Goal: Information Seeking & Learning: Learn about a topic

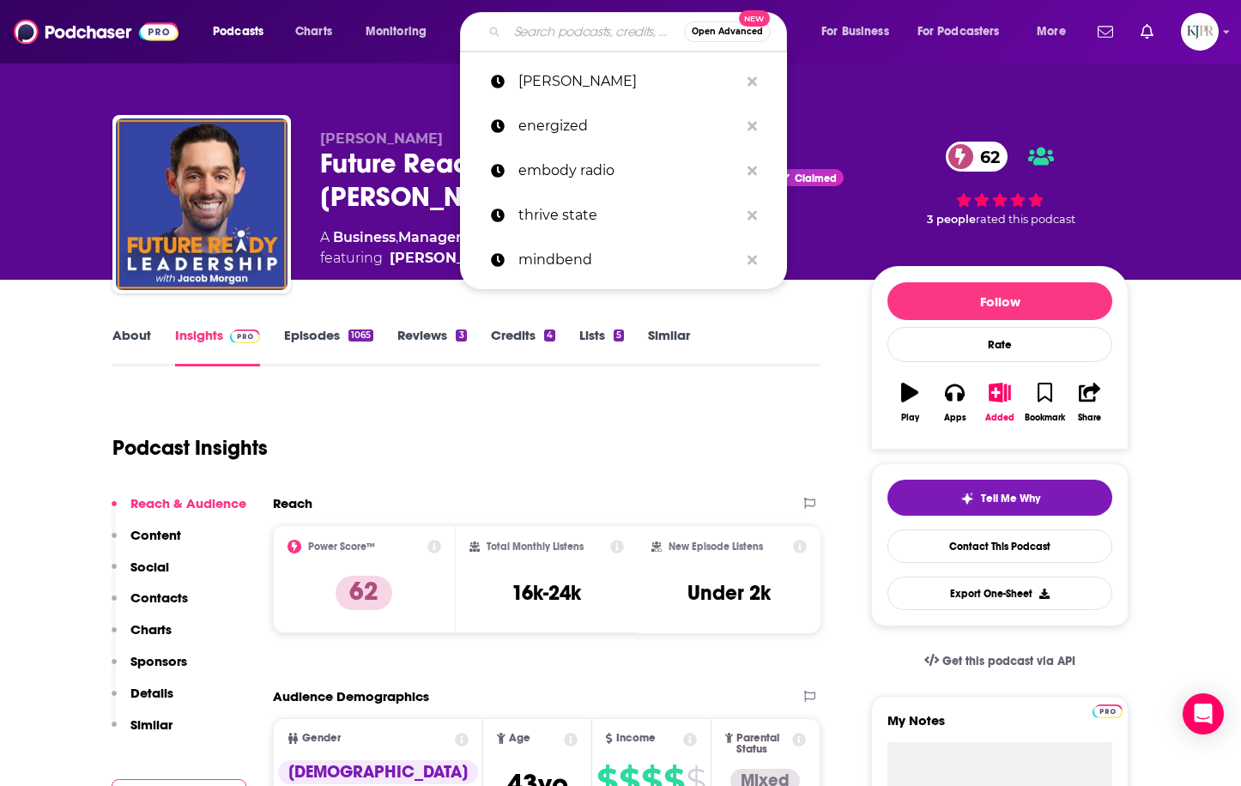
click at [513, 24] on input "Search podcasts, credits, & more..." at bounding box center [595, 31] width 177 height 27
paste input "Dr. Caneel Joyce"
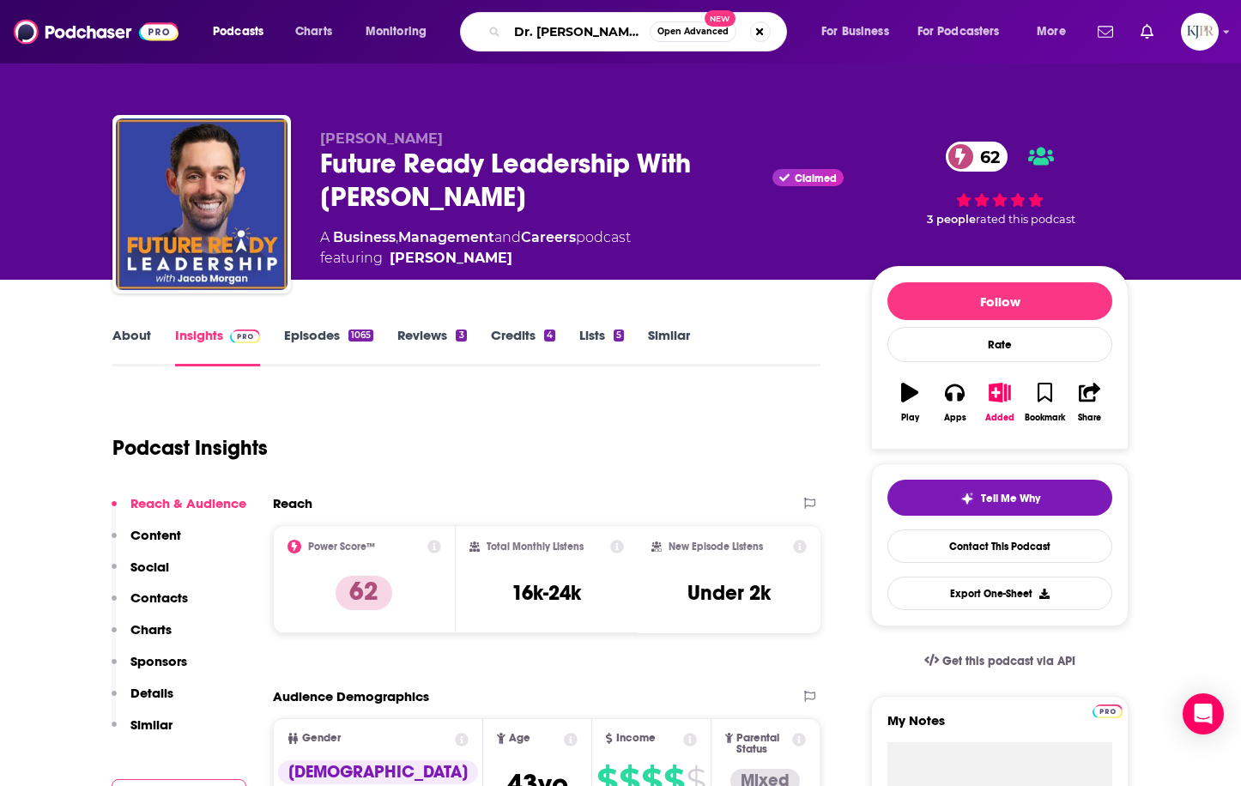
type input "Dr. Caneel Joyce"
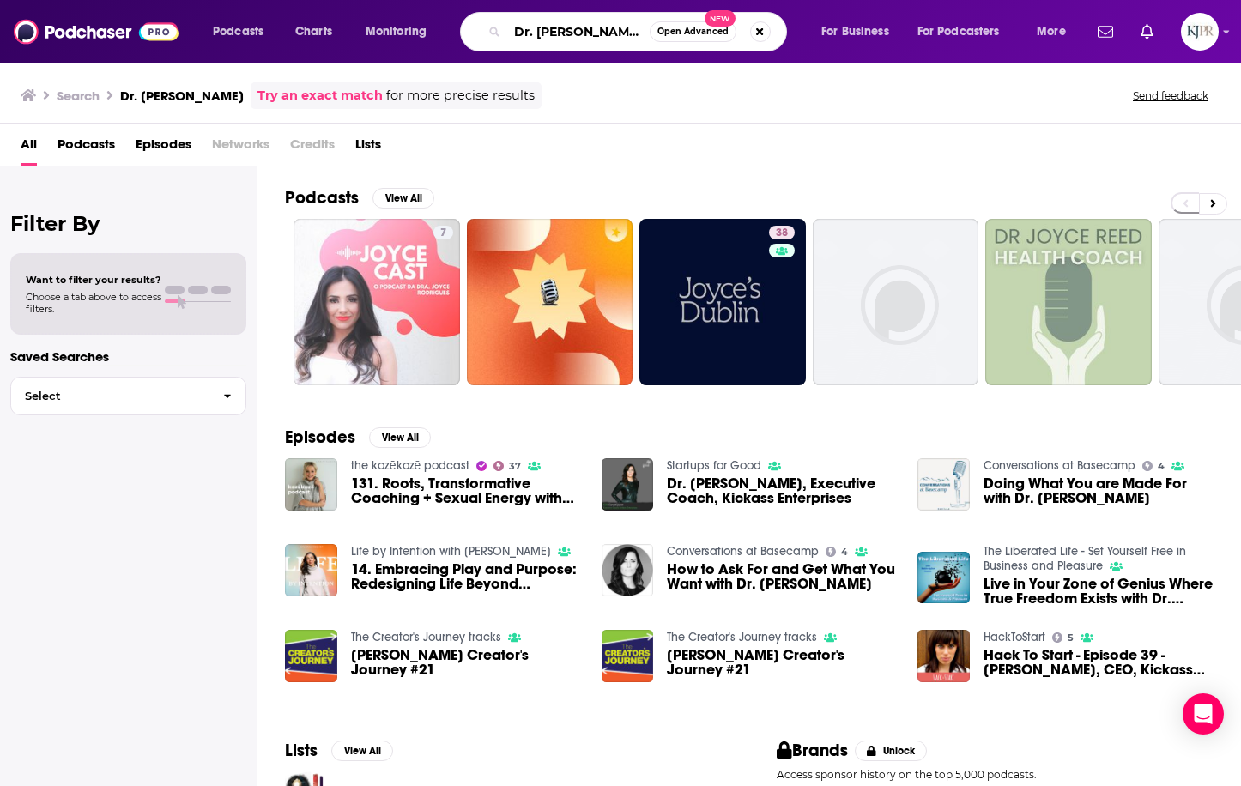
drag, startPoint x: 536, startPoint y: 32, endPoint x: 481, endPoint y: 32, distance: 54.9
click at [481, 32] on div "Dr. Caneel Joyce Open Advanced New" at bounding box center [623, 31] width 327 height 39
type input "Caneel Joyce"
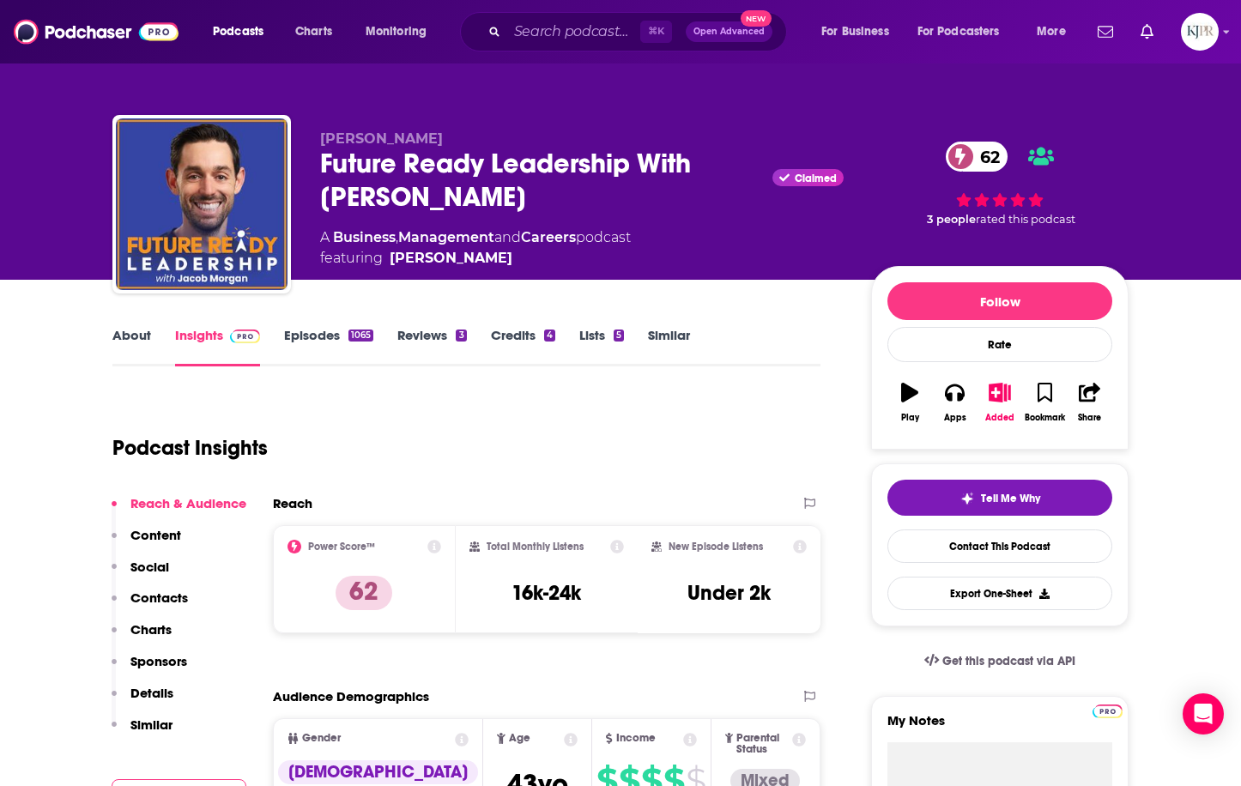
click at [305, 333] on link "Episodes 1065" at bounding box center [328, 346] width 89 height 39
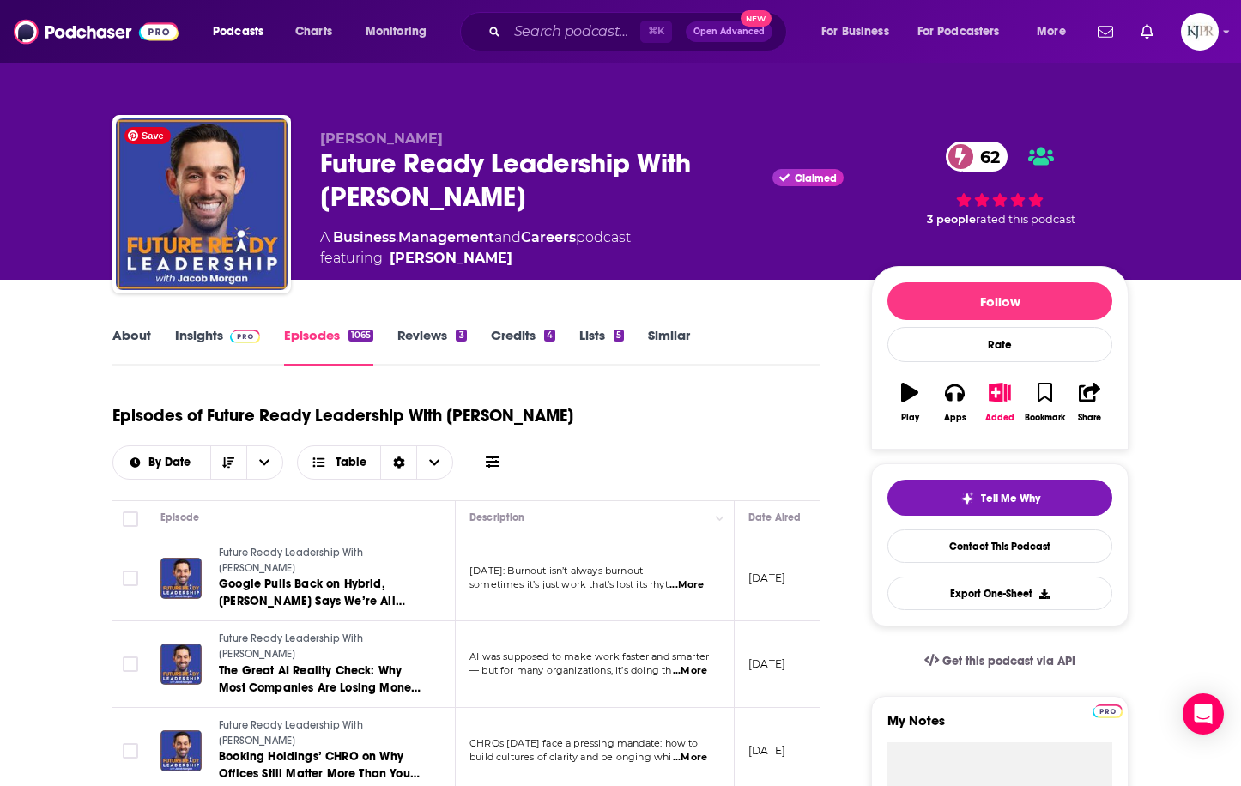
click at [138, 340] on link "About" at bounding box center [131, 346] width 39 height 39
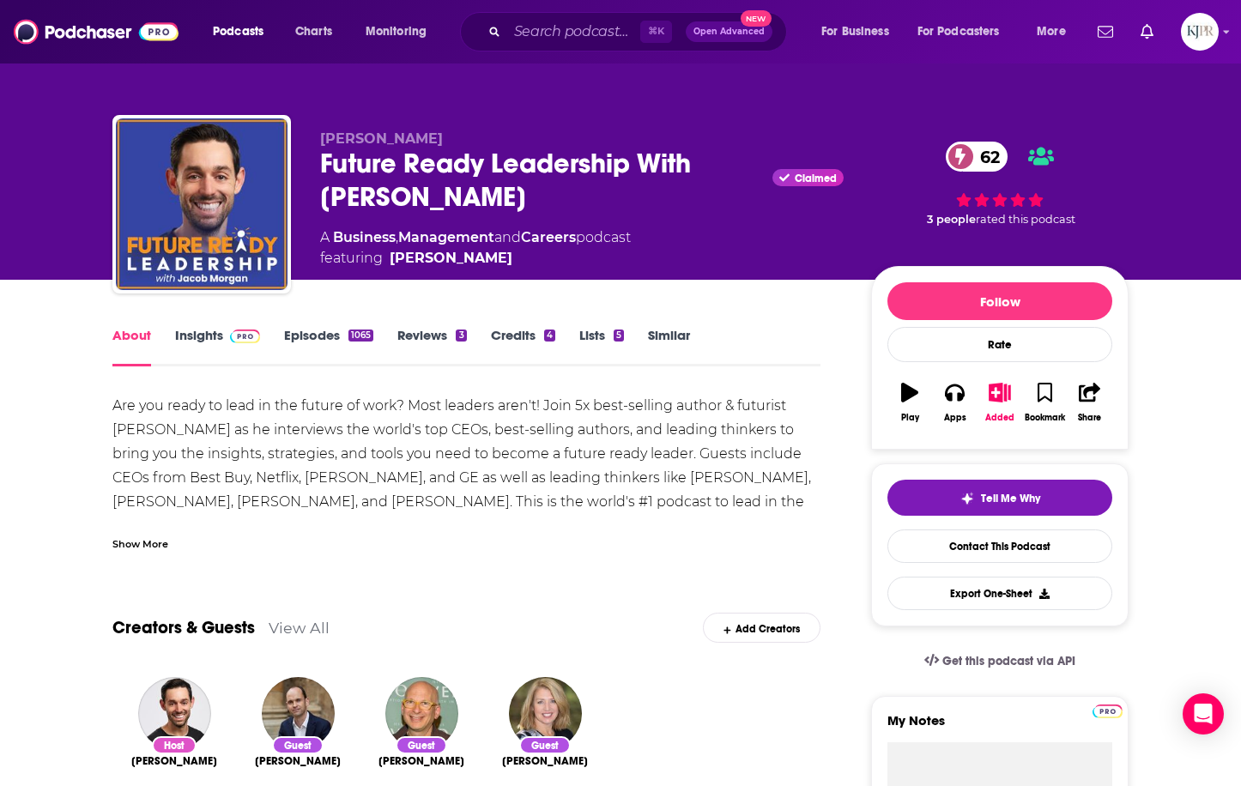
click at [142, 335] on link "About" at bounding box center [131, 346] width 39 height 39
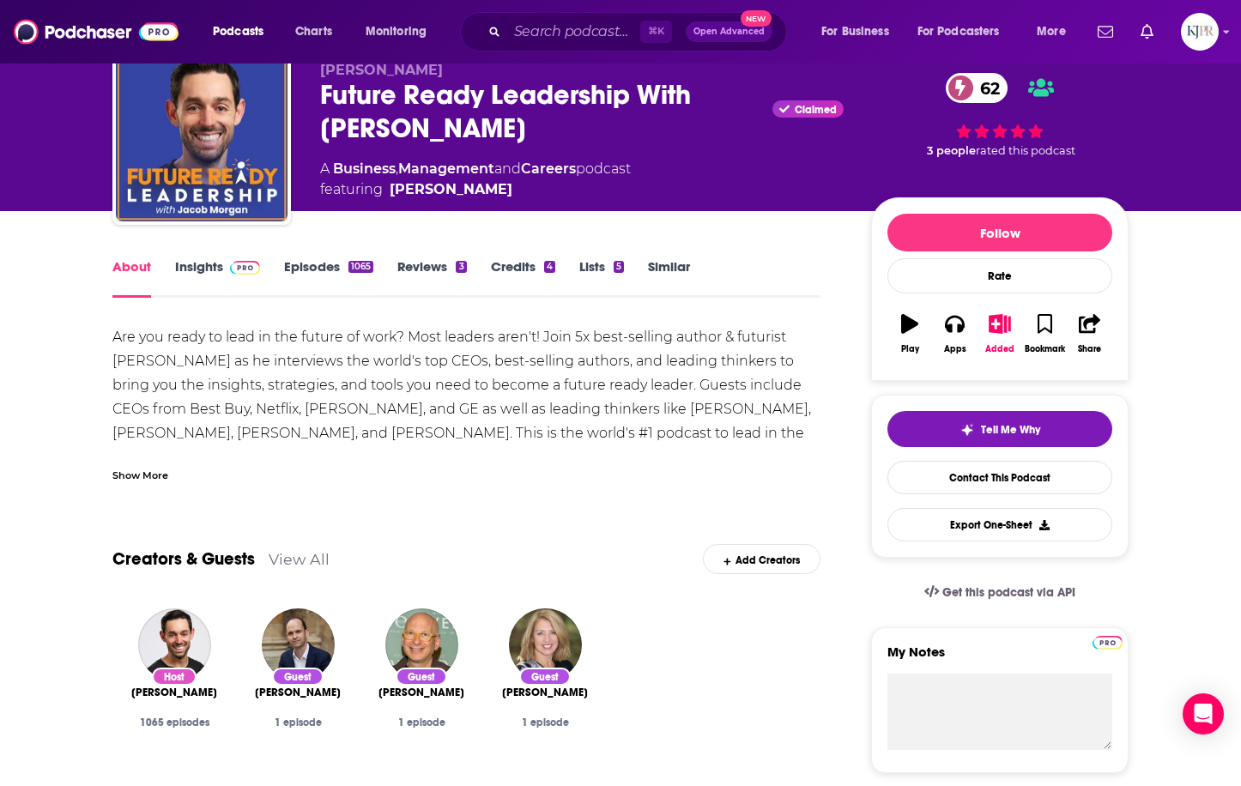
scroll to position [87, 0]
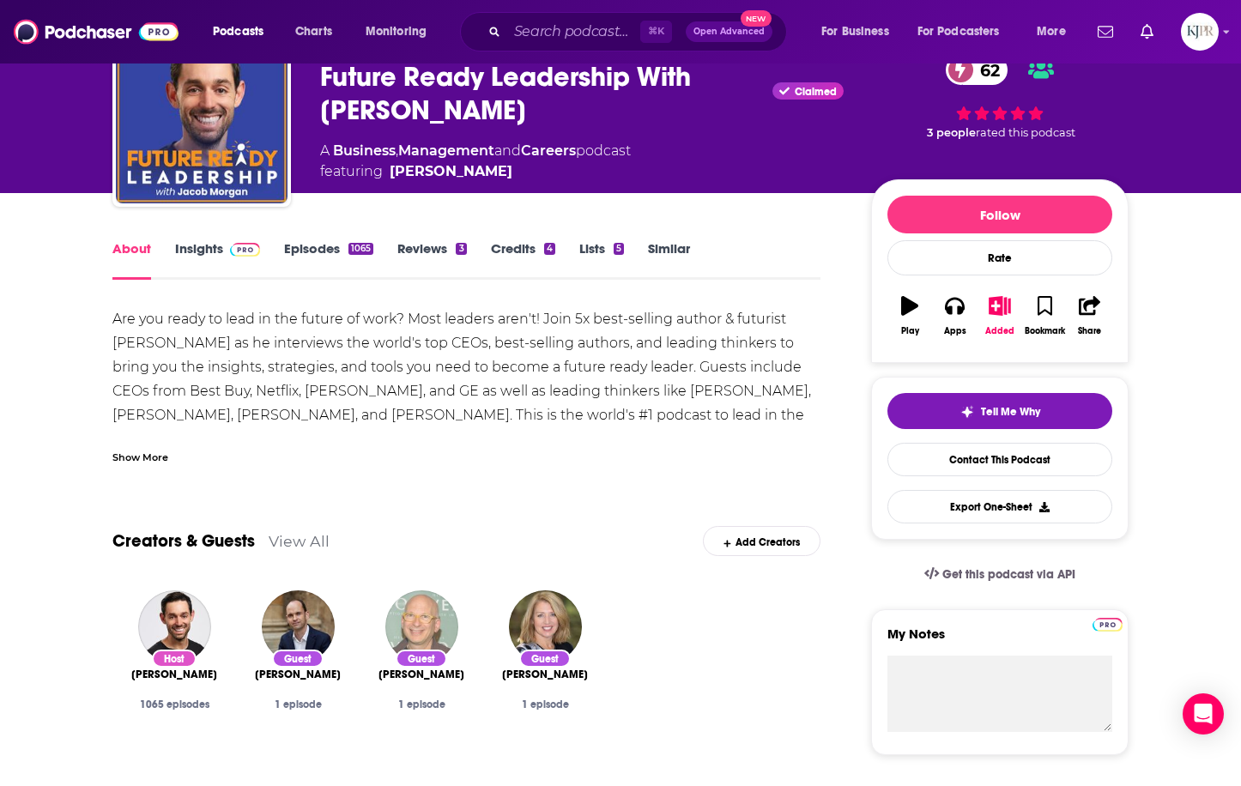
click at [417, 627] on img "Seth Godin" at bounding box center [421, 626] width 73 height 73
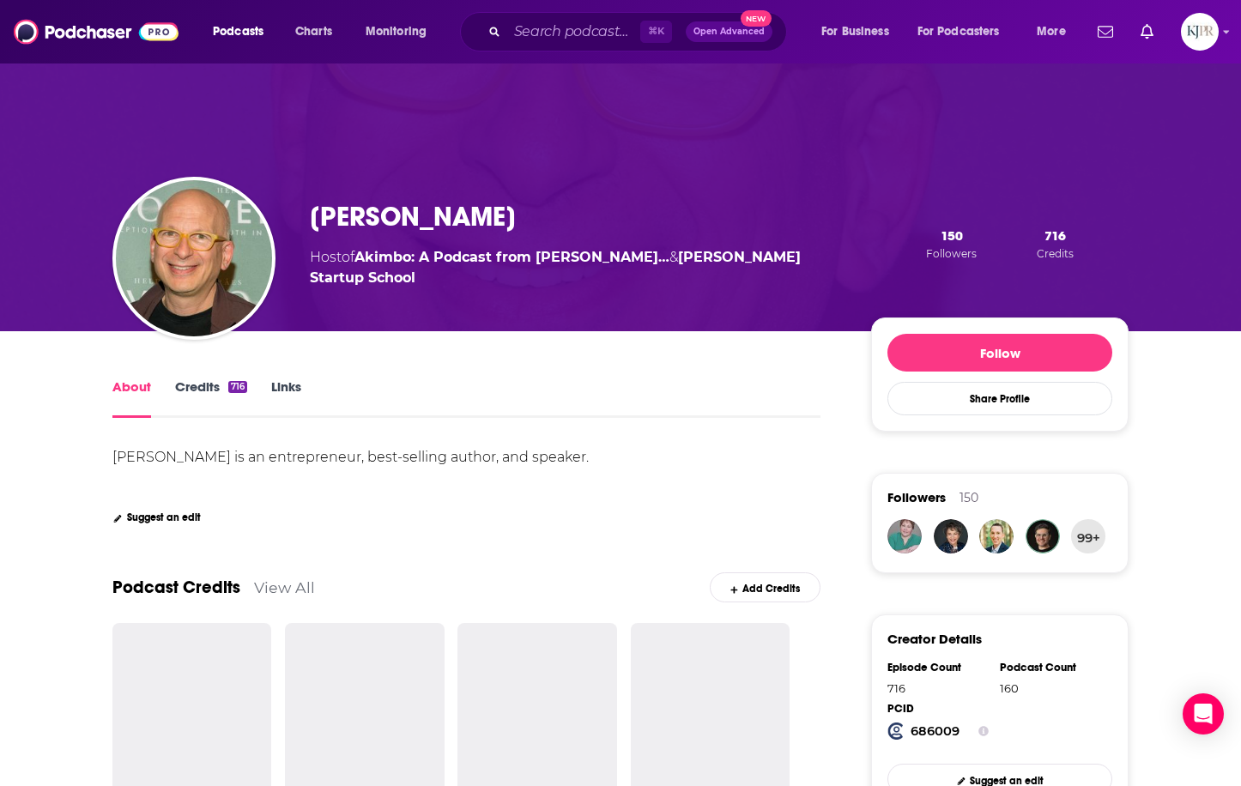
click at [196, 390] on link "Credits 716" at bounding box center [211, 397] width 72 height 39
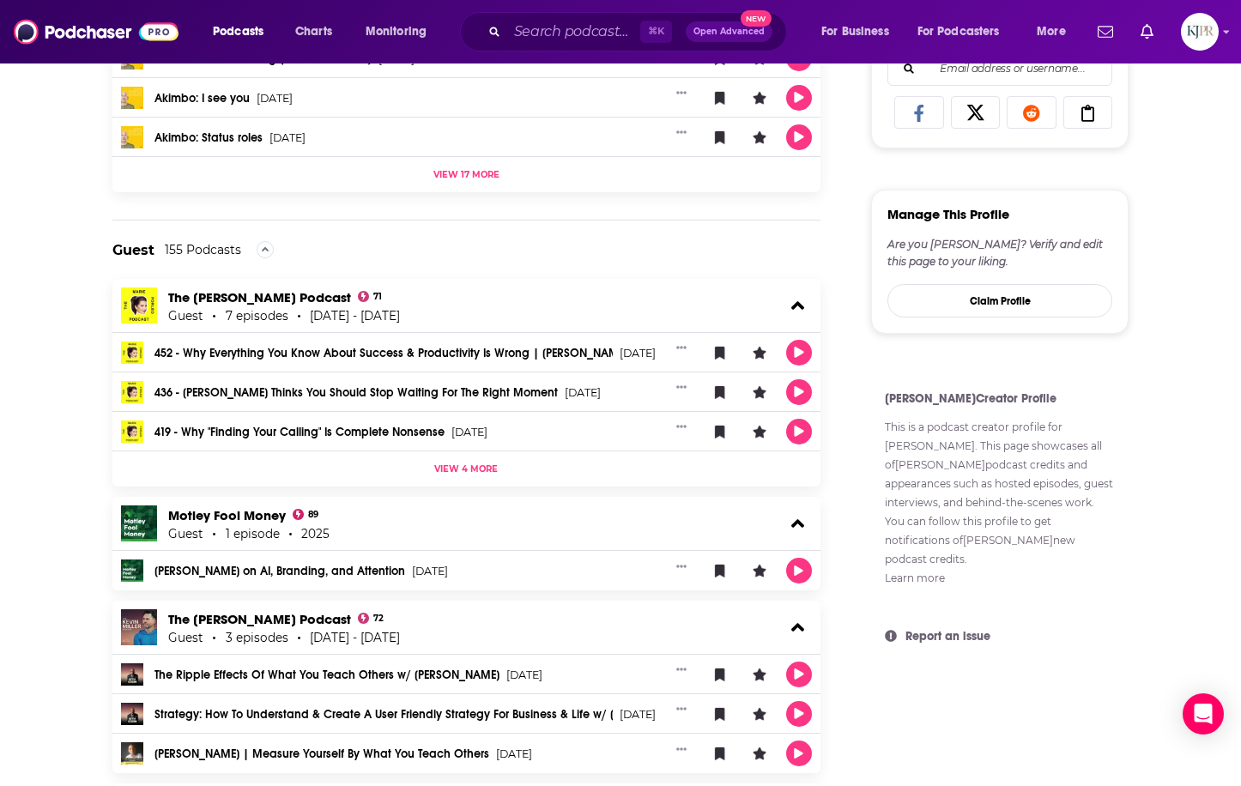
scroll to position [995, 0]
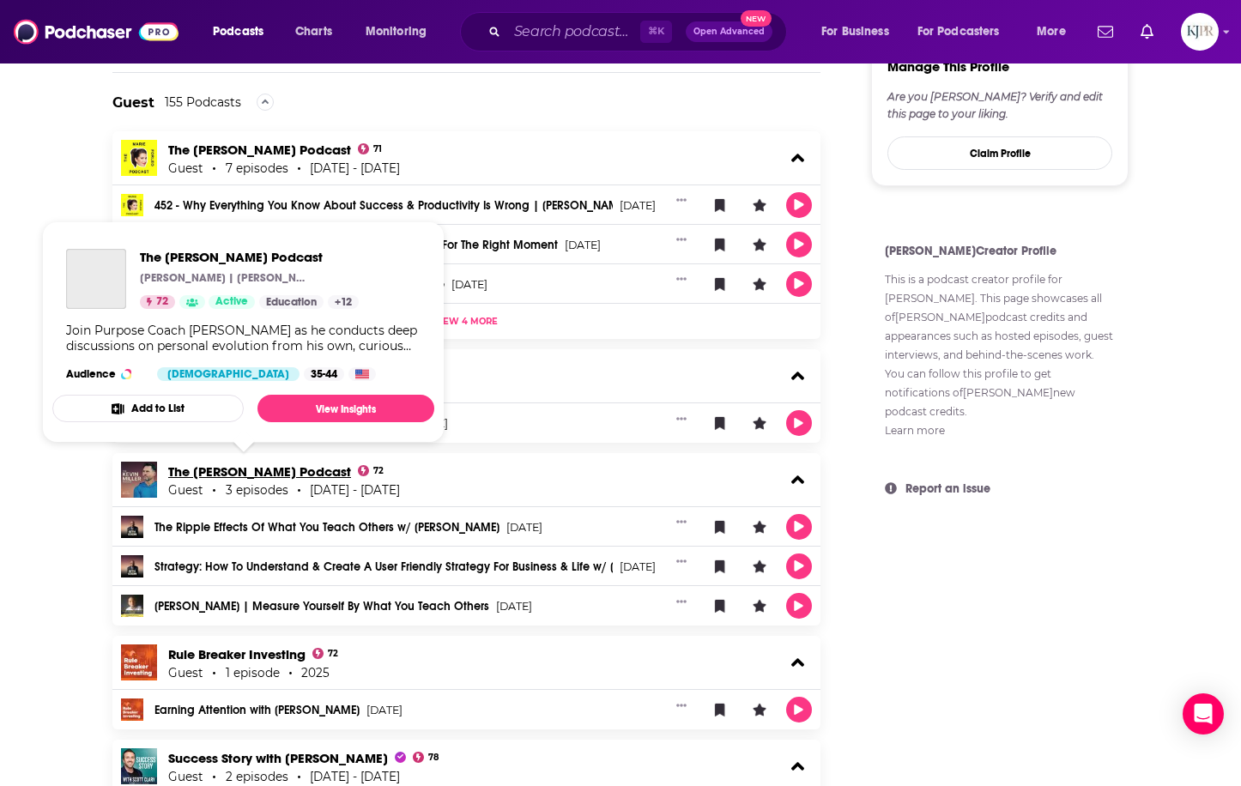
click at [275, 469] on link "The Kevin Miller Podcast" at bounding box center [259, 471] width 183 height 16
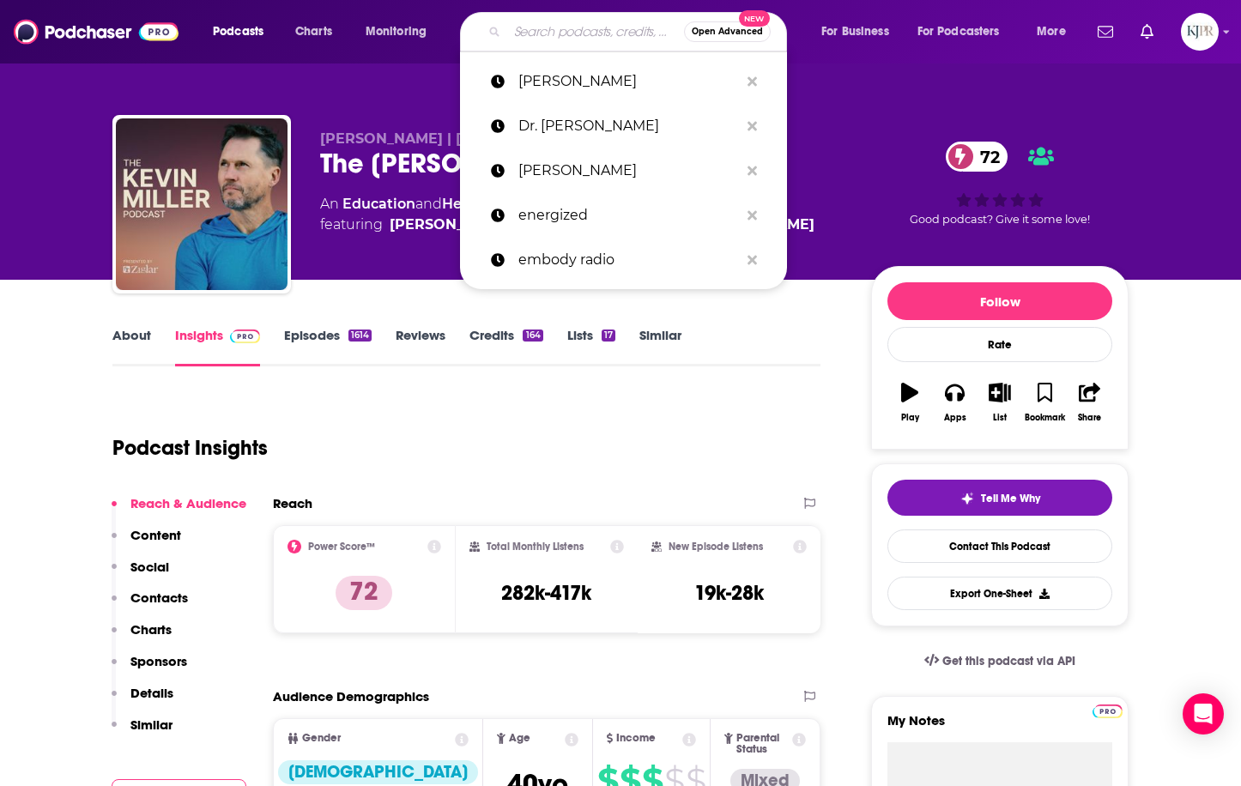
click at [547, 27] on input "Search podcasts, credits, & more..." at bounding box center [595, 31] width 177 height 27
paste input "Gabrielle Ortega"
type input "Gabrielle Ortega"
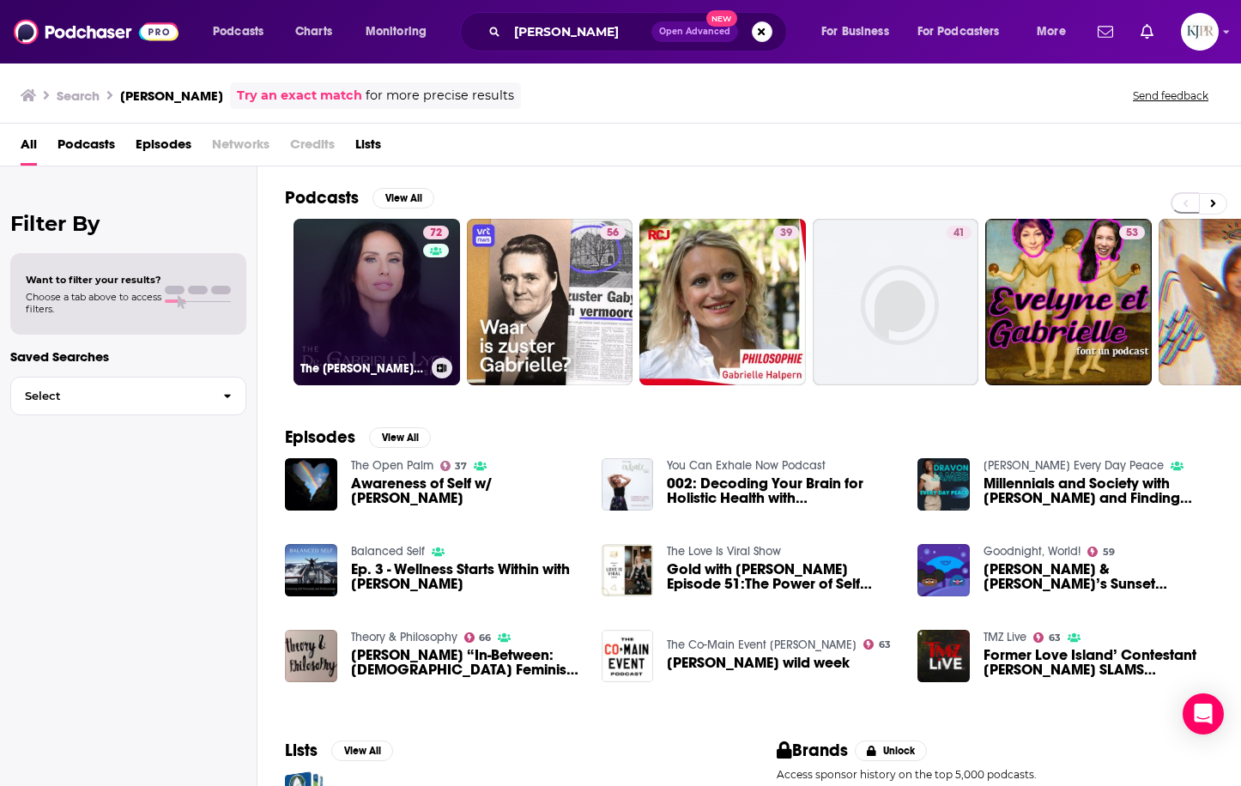
click at [390, 297] on link "72 The Dr. Gabrielle Lyon Show" at bounding box center [376, 302] width 166 height 166
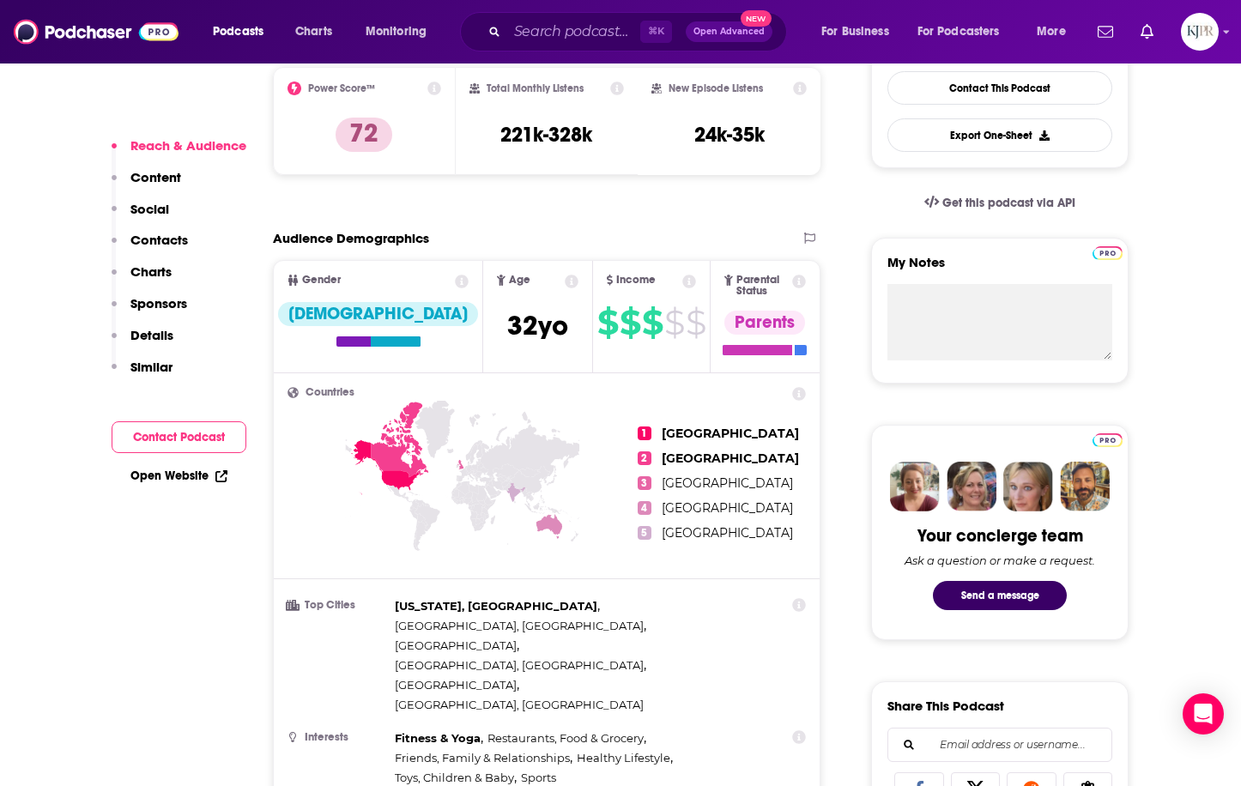
scroll to position [198, 0]
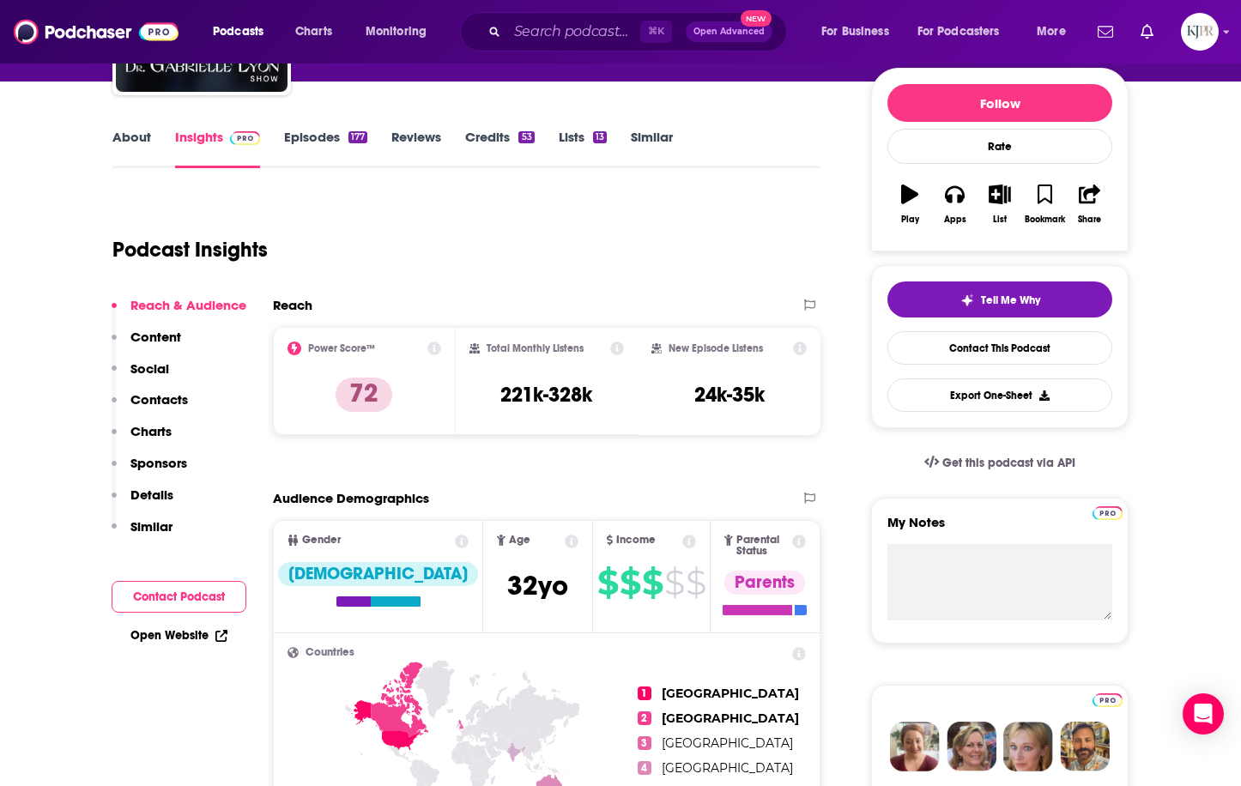
click at [131, 137] on link "About" at bounding box center [131, 148] width 39 height 39
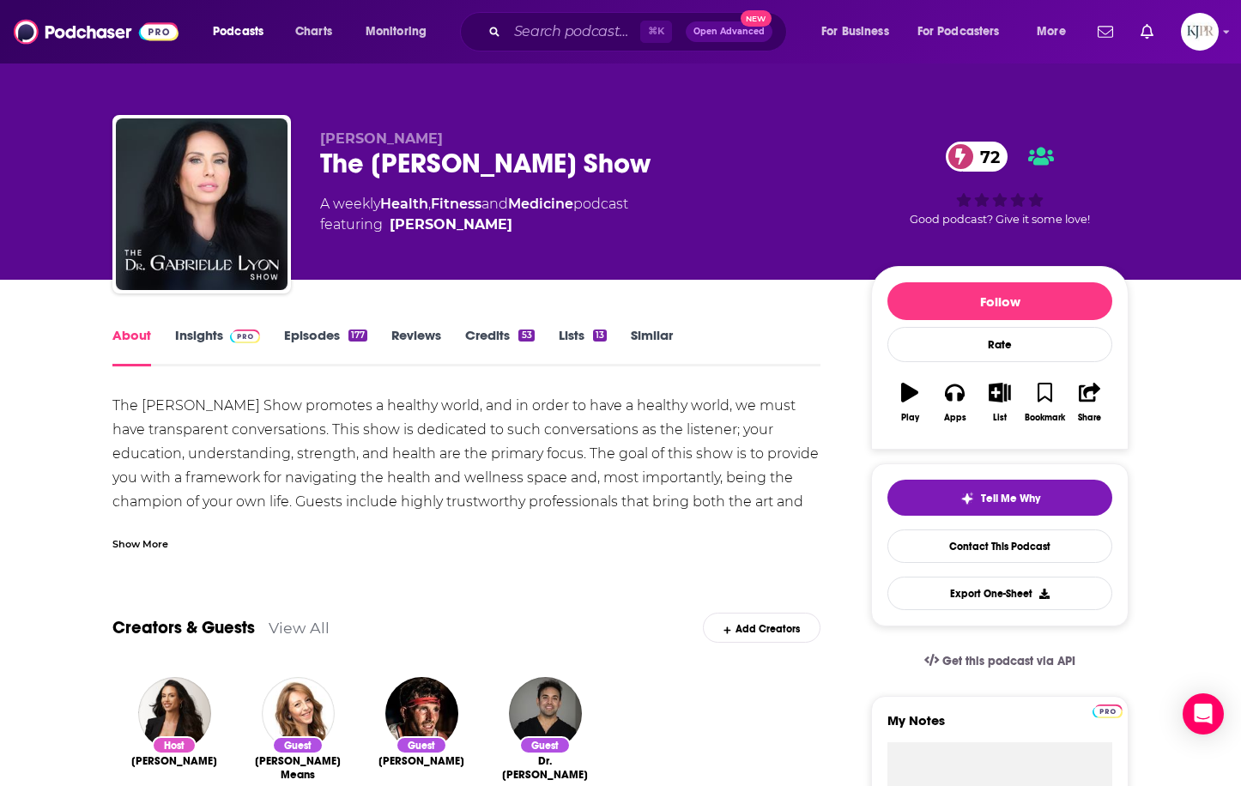
click at [135, 545] on div "Show More" at bounding box center [140, 543] width 56 height 16
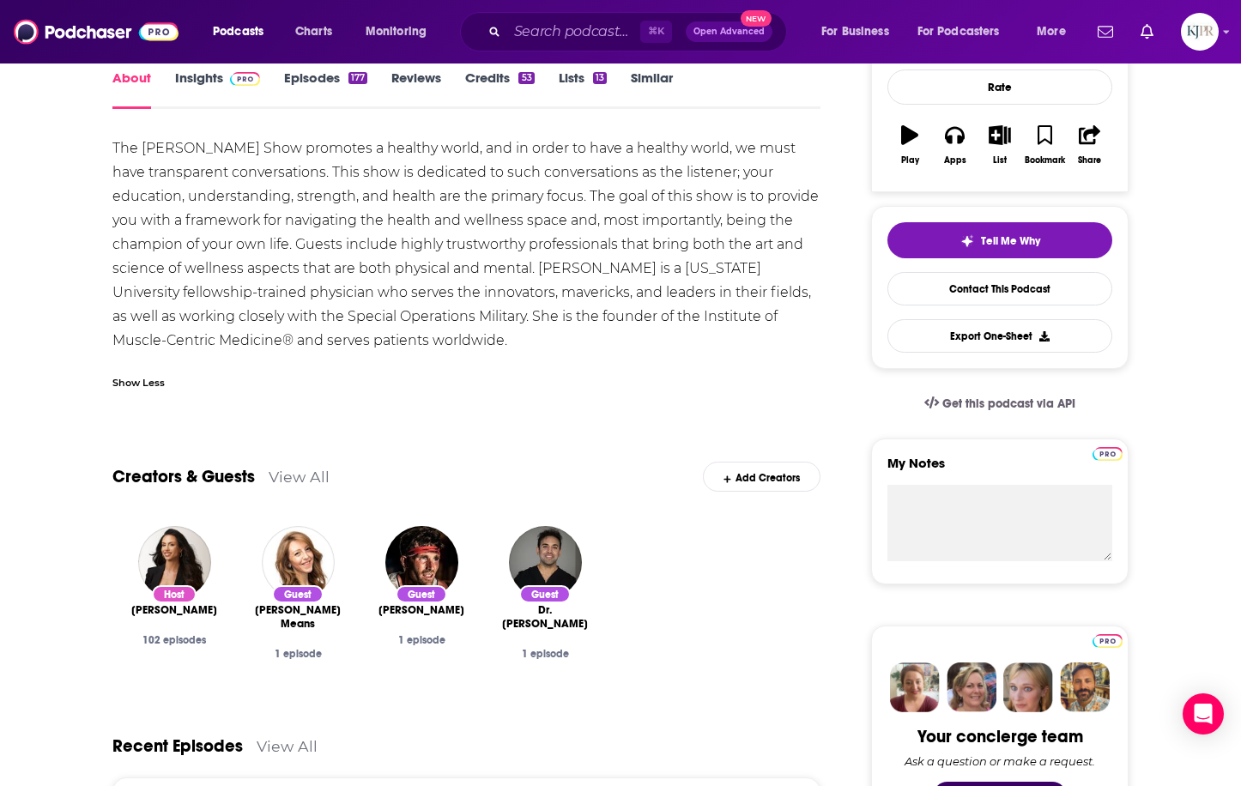
scroll to position [137, 0]
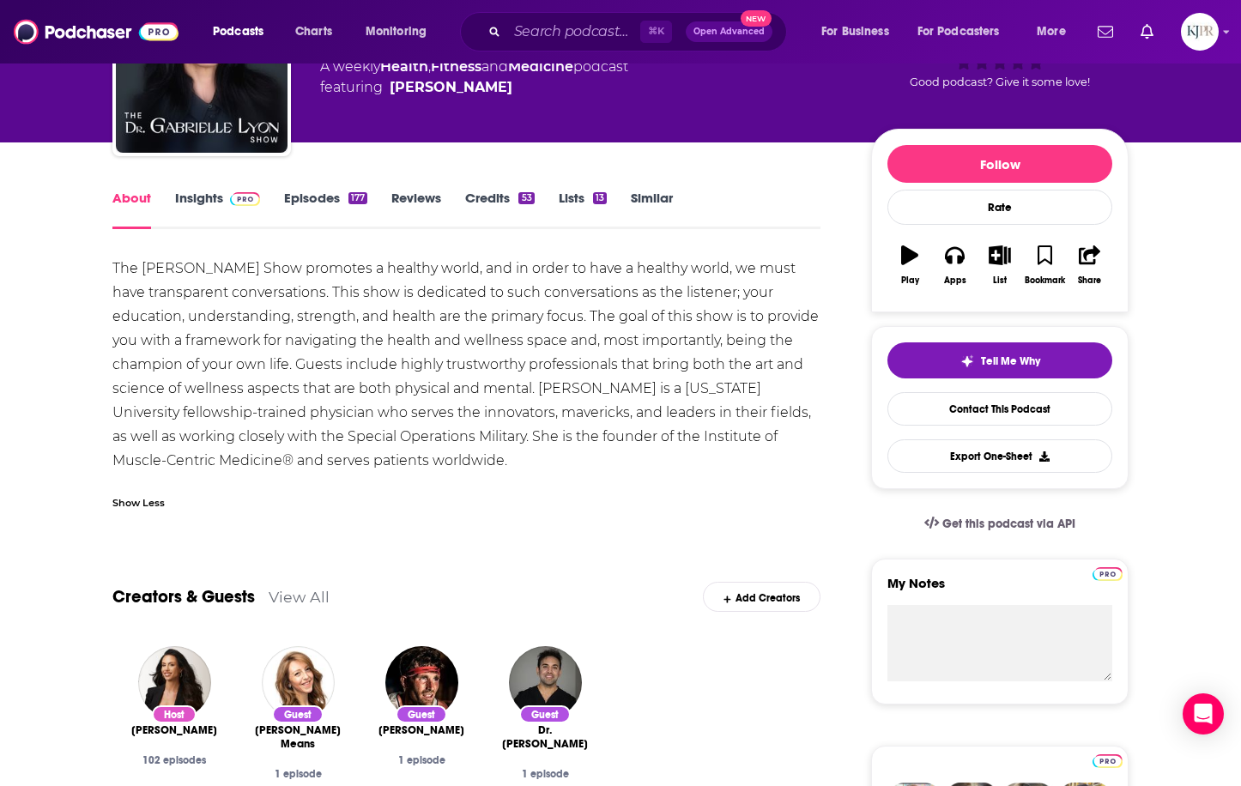
click at [185, 189] on div "About Insights Episodes 177 Reviews Credits 53 Lists 13 Similar" at bounding box center [466, 208] width 708 height 42
click at [197, 207] on link "Insights" at bounding box center [217, 209] width 85 height 39
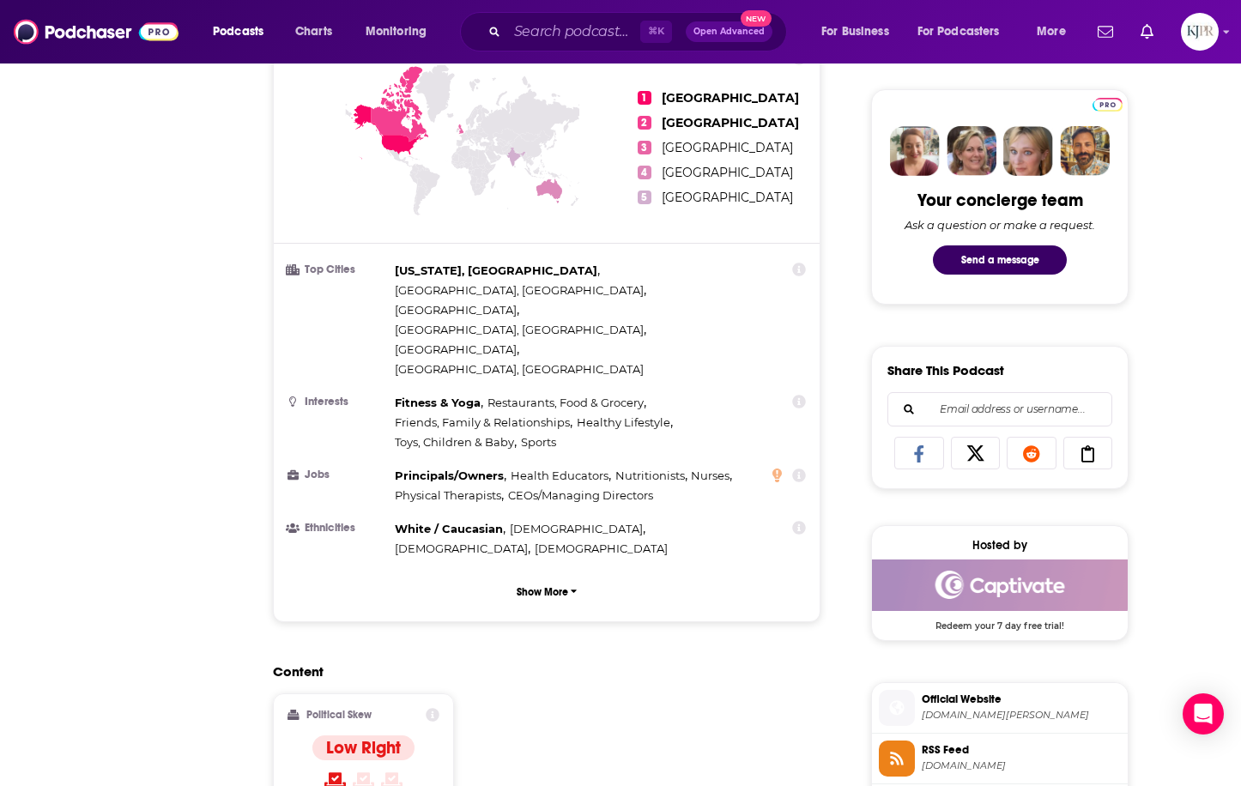
scroll to position [1072, 0]
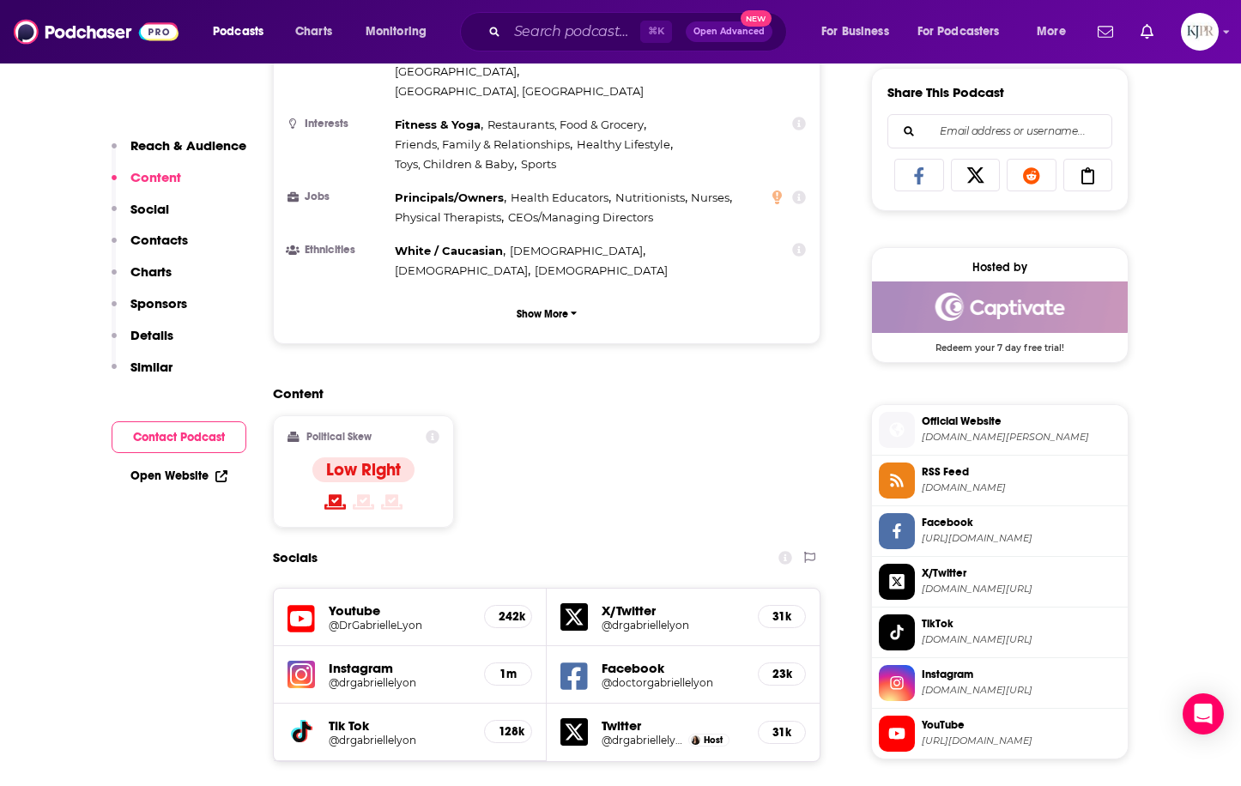
click at [396, 676] on h5 "@drgabriellelyon" at bounding box center [400, 682] width 142 height 13
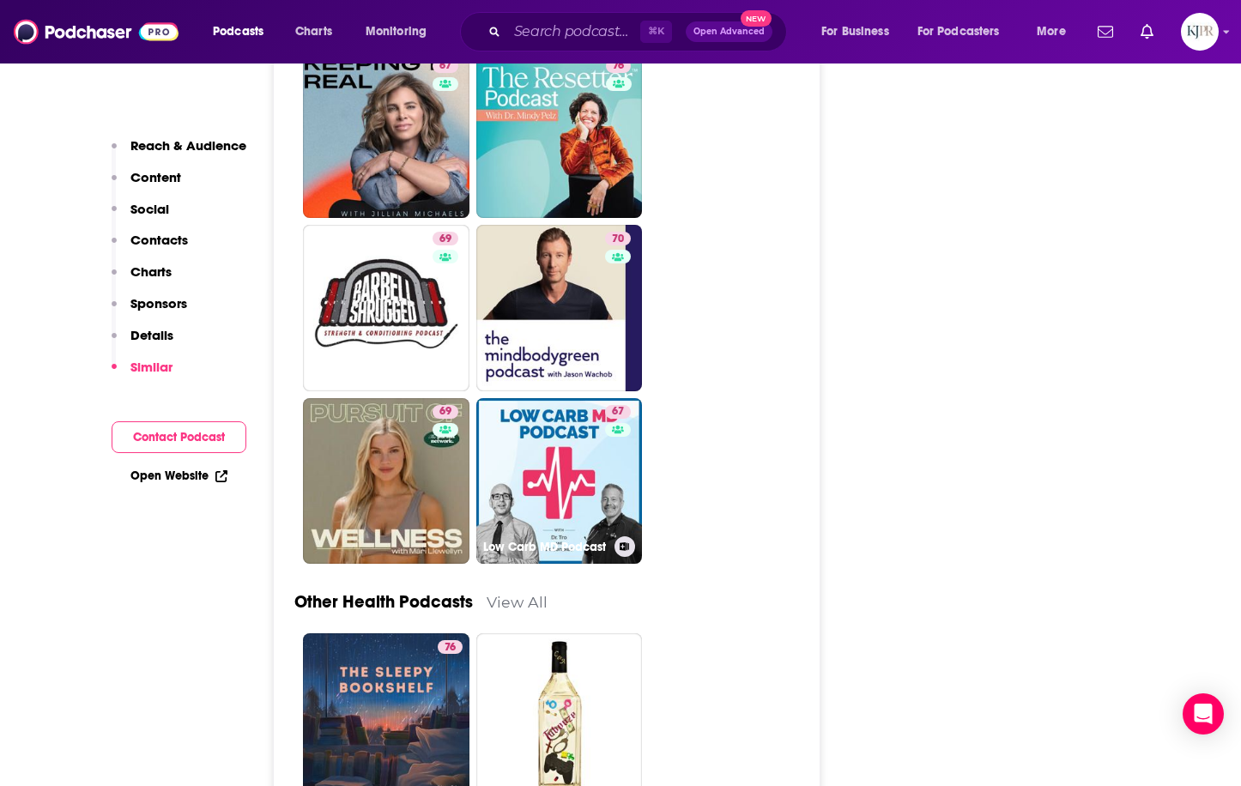
scroll to position [5274, 0]
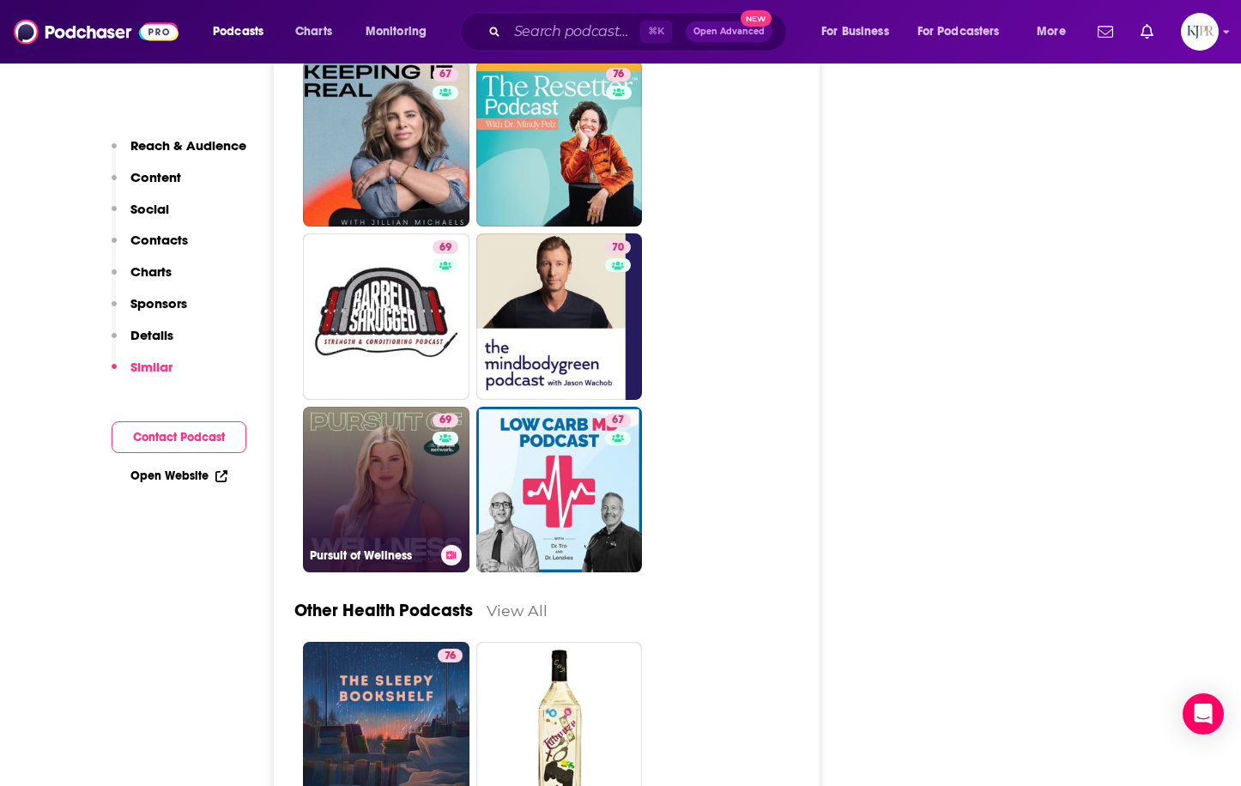
click at [379, 417] on link "69 Pursuit of Wellness" at bounding box center [386, 490] width 166 height 166
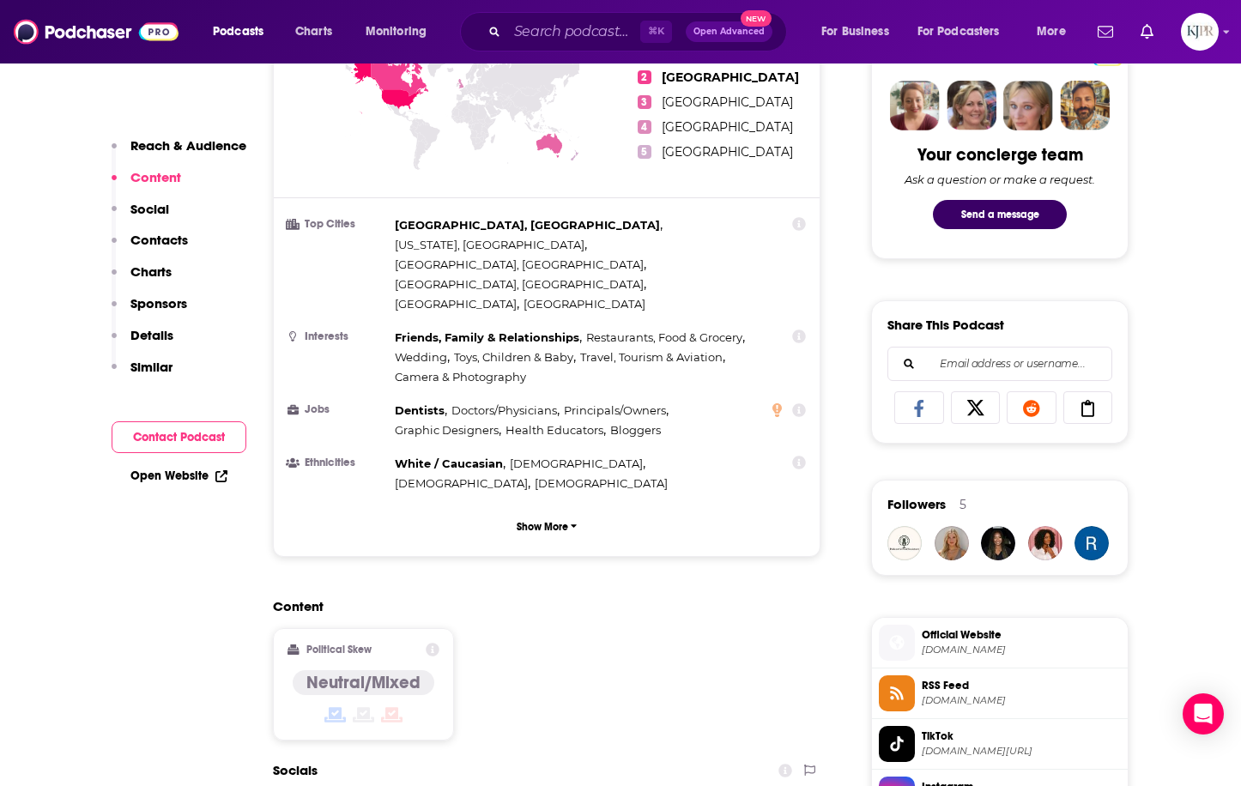
scroll to position [1130, 0]
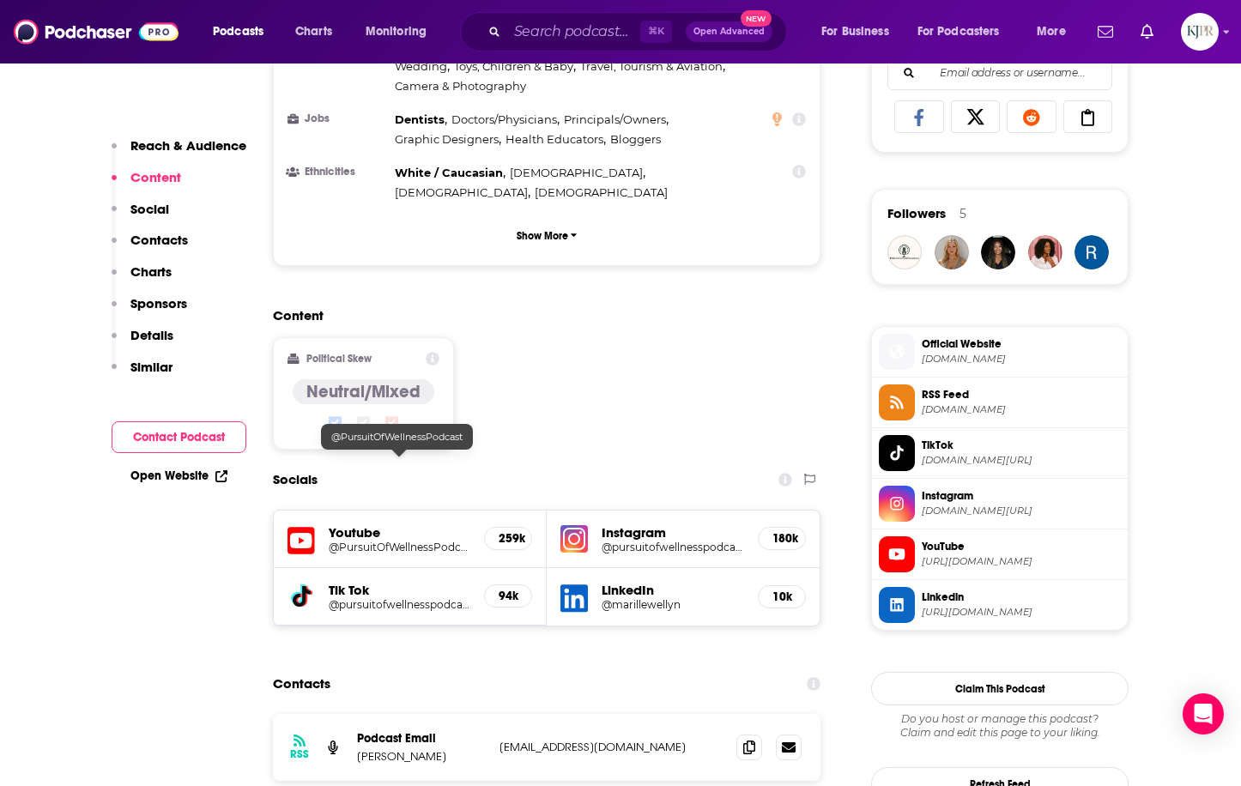
click at [361, 541] on h5 "@PursuitOfWellnessPodcast" at bounding box center [400, 547] width 142 height 13
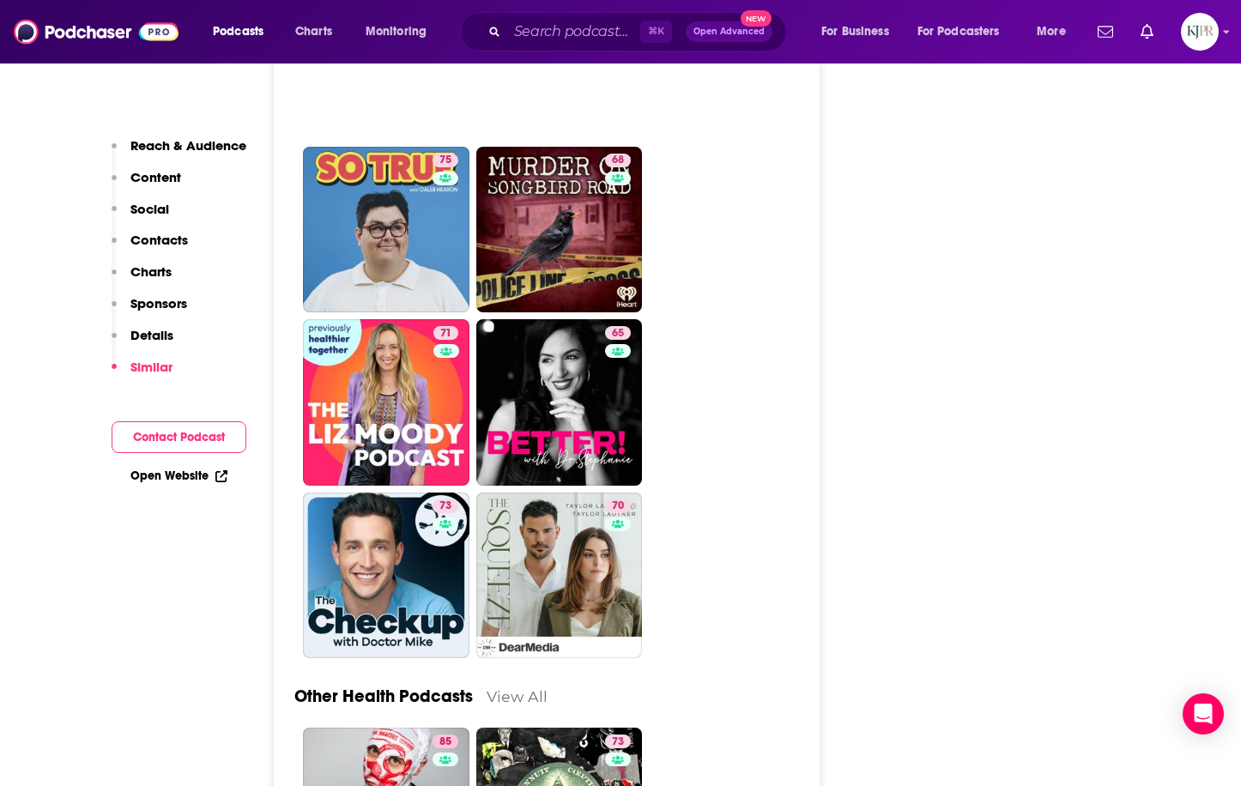
scroll to position [5025, 0]
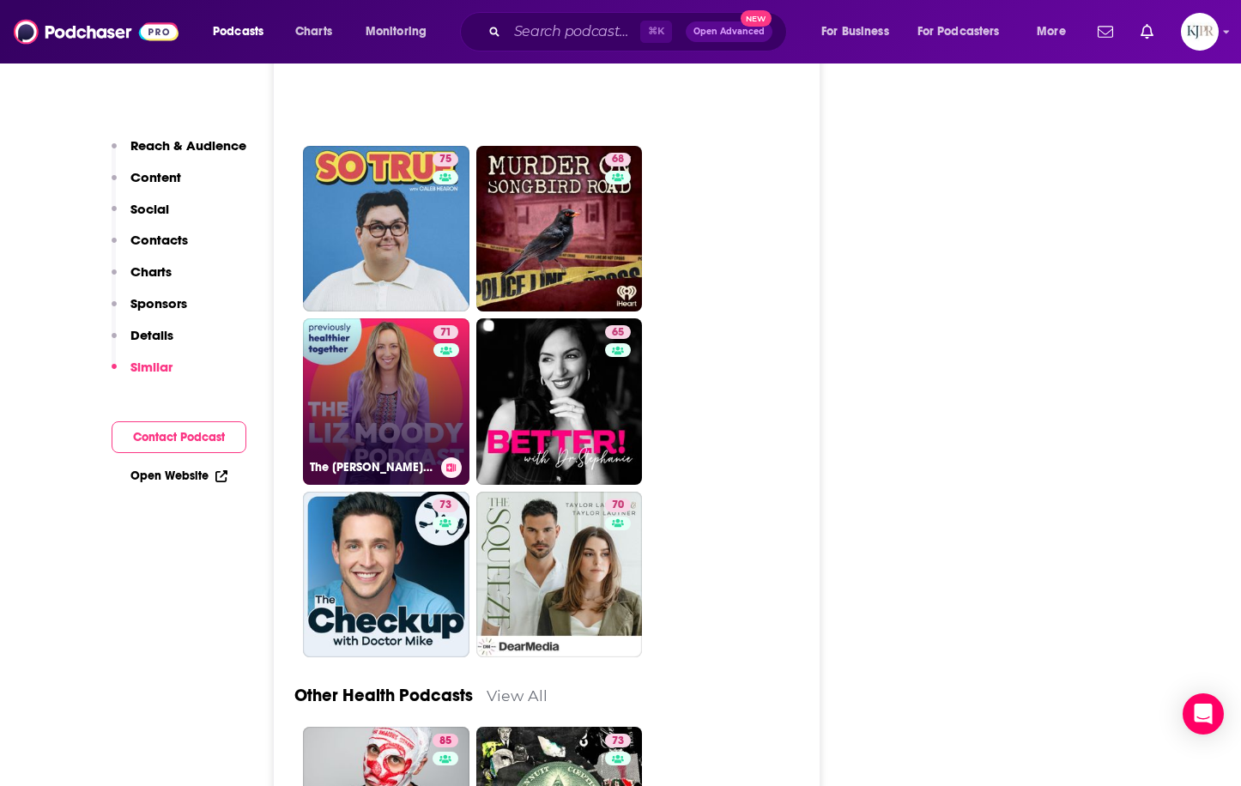
click at [439, 325] on div "71" at bounding box center [447, 391] width 29 height 132
type input "https://www.podchaser.com/podcasts/the-liz-moody-podcast-691002"
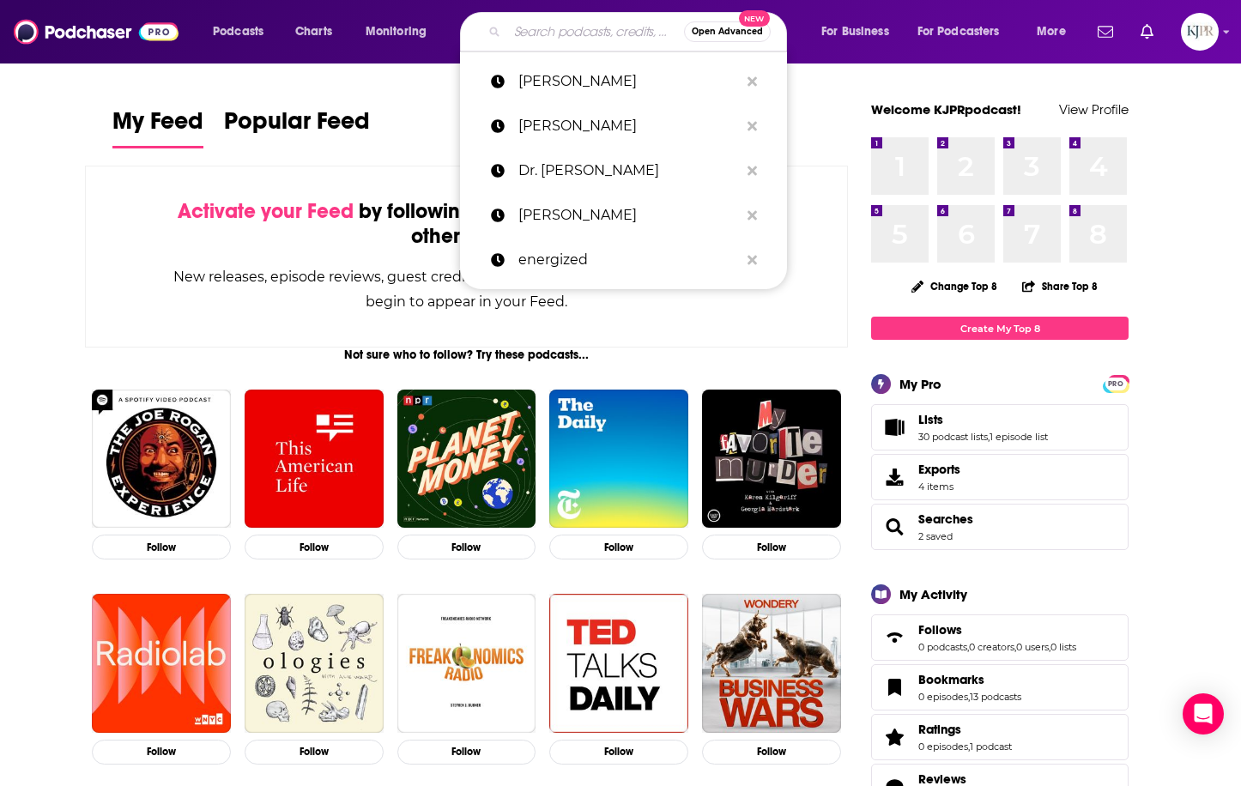
click at [551, 35] on input "Search podcasts, credits, & more..." at bounding box center [595, 31] width 177 height 27
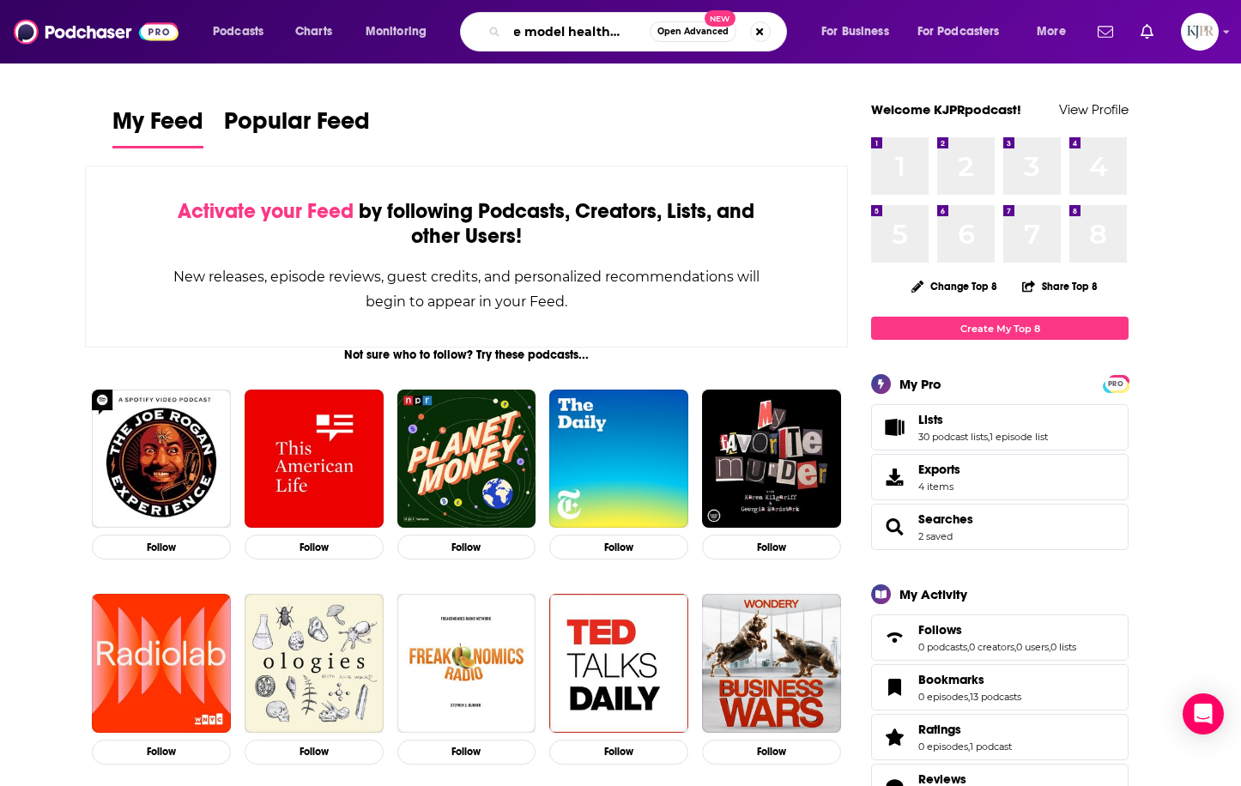
scroll to position [0, 26]
type input "the model healthy show"
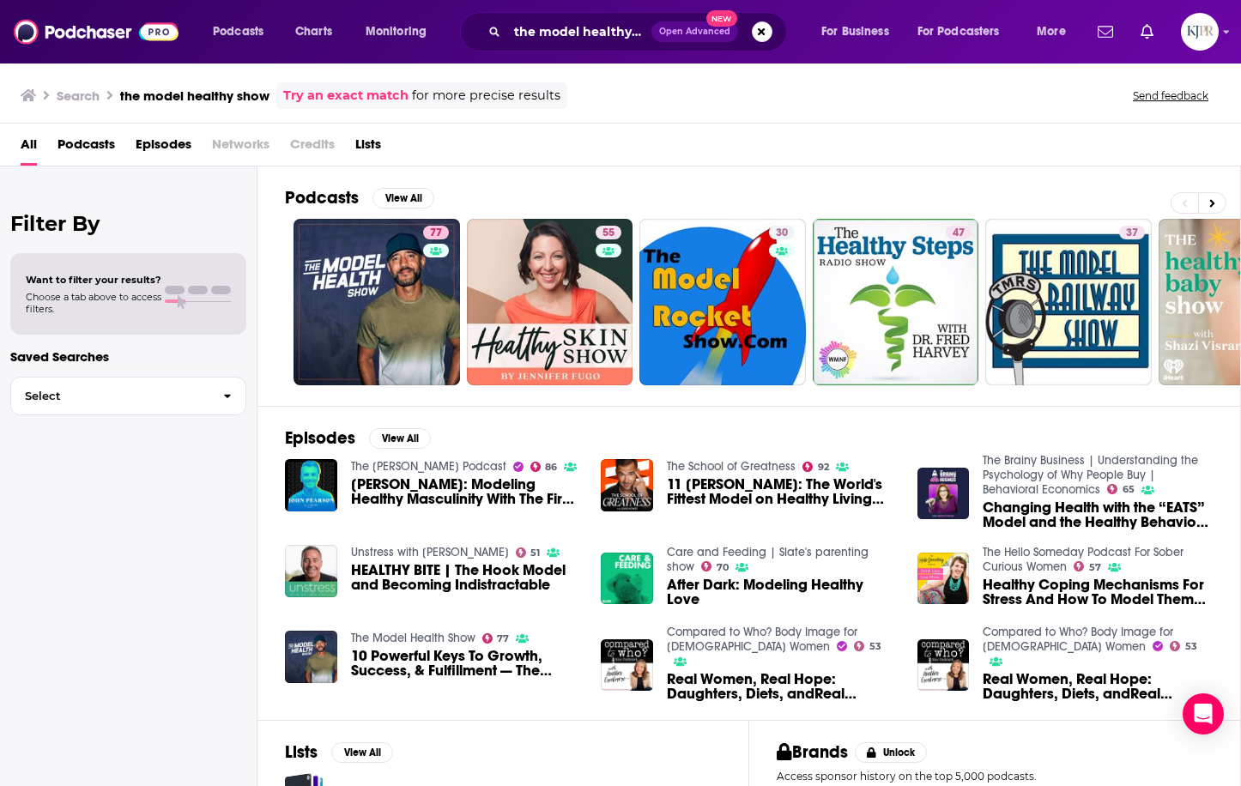
scroll to position [10, 0]
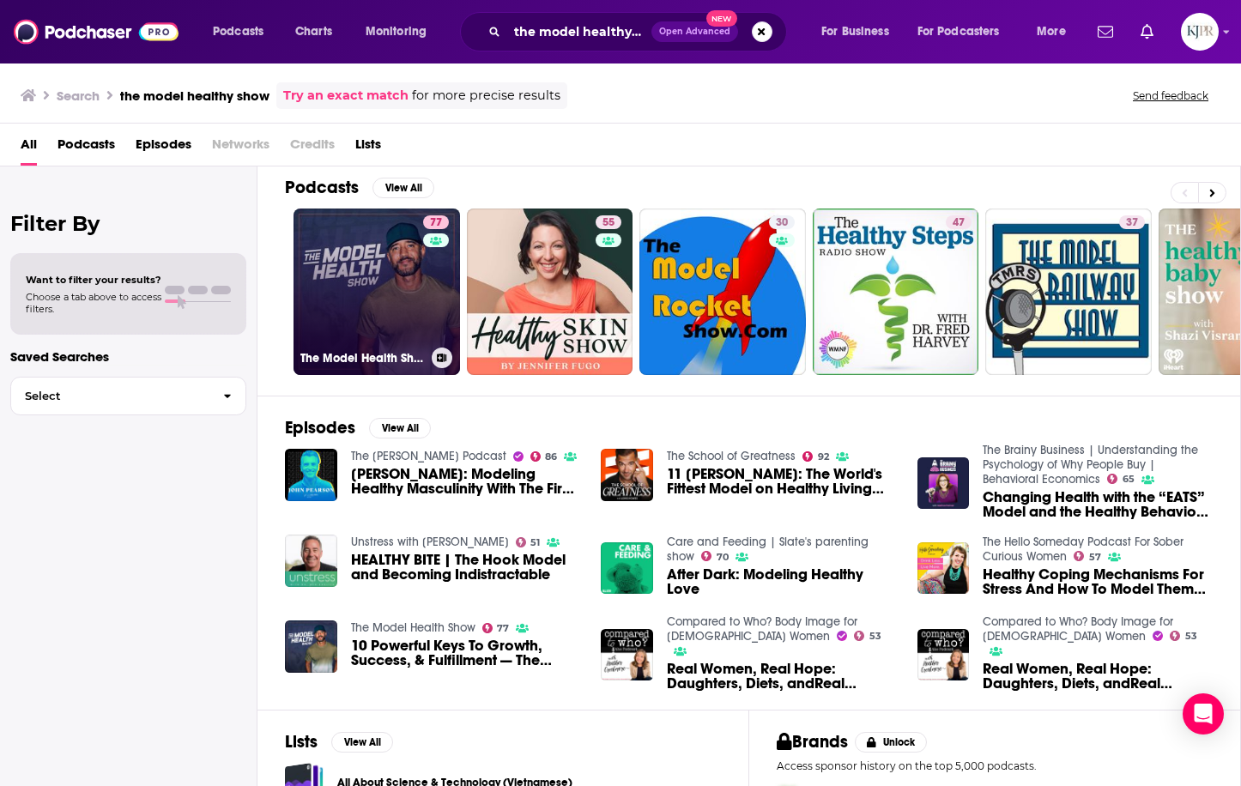
click at [411, 277] on link "77 The Model Health Show" at bounding box center [376, 292] width 166 height 166
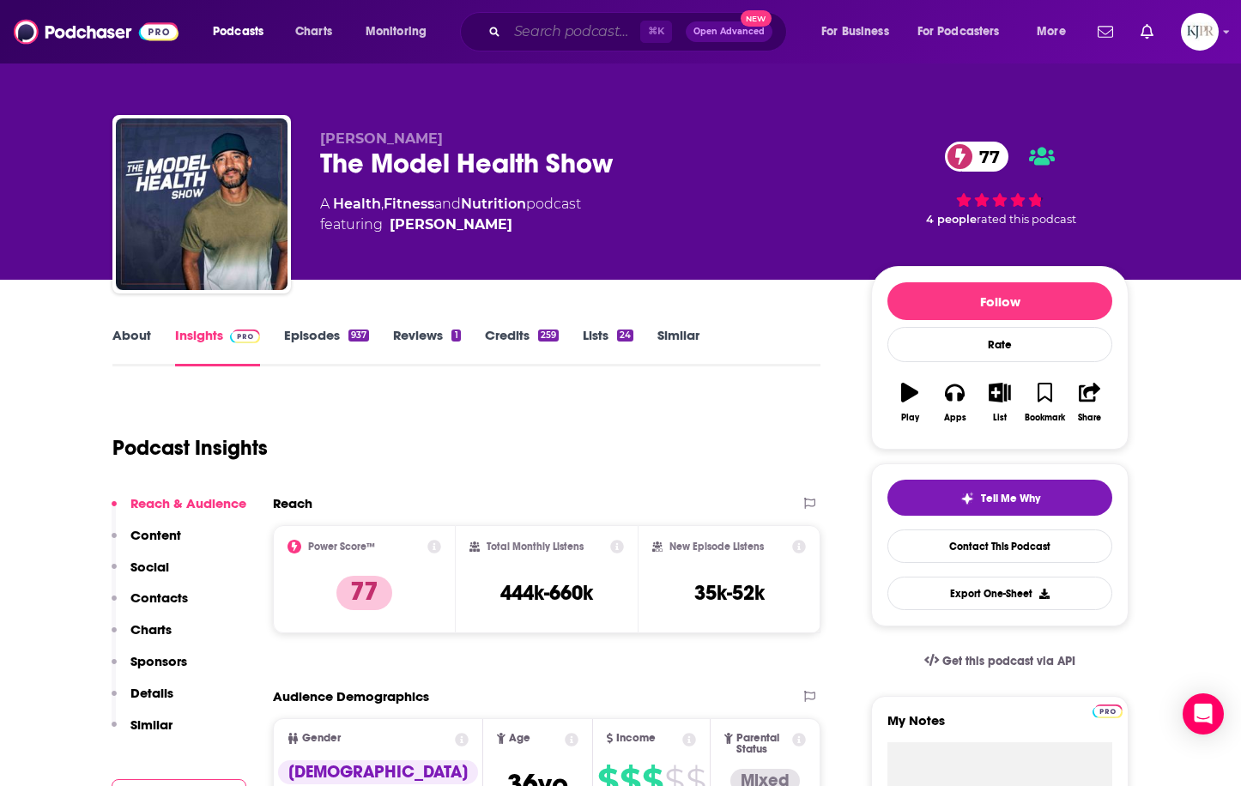
click at [523, 25] on input "Search podcasts, credits, & more..." at bounding box center [573, 31] width 133 height 27
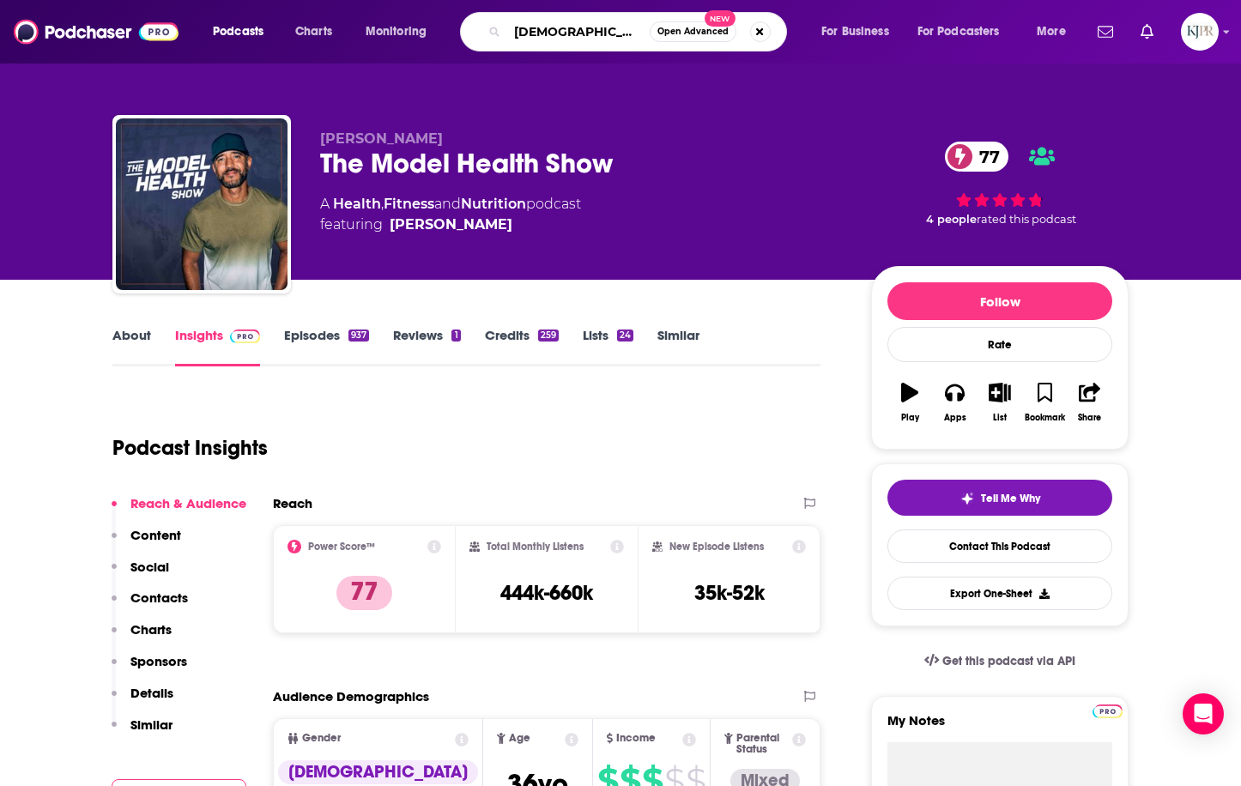
type input "kristen butler"
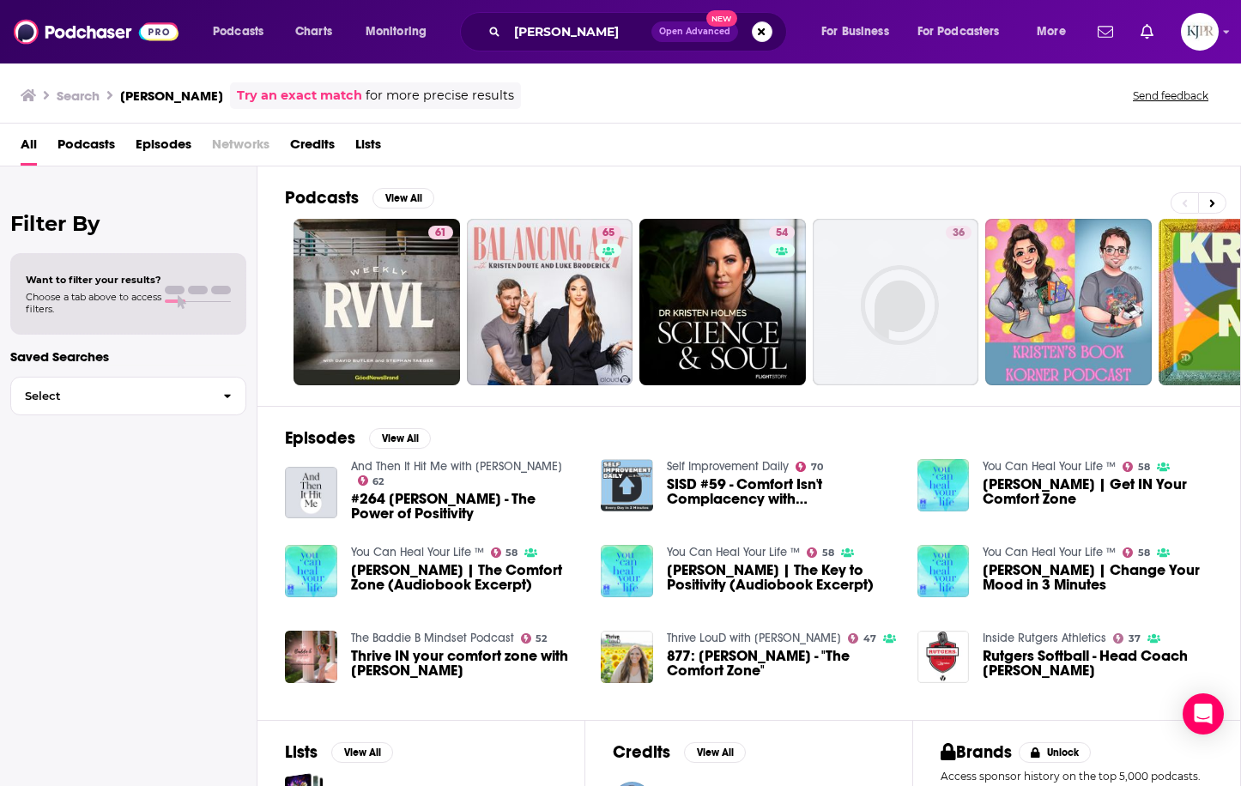
click at [167, 146] on span "Episodes" at bounding box center [164, 147] width 56 height 35
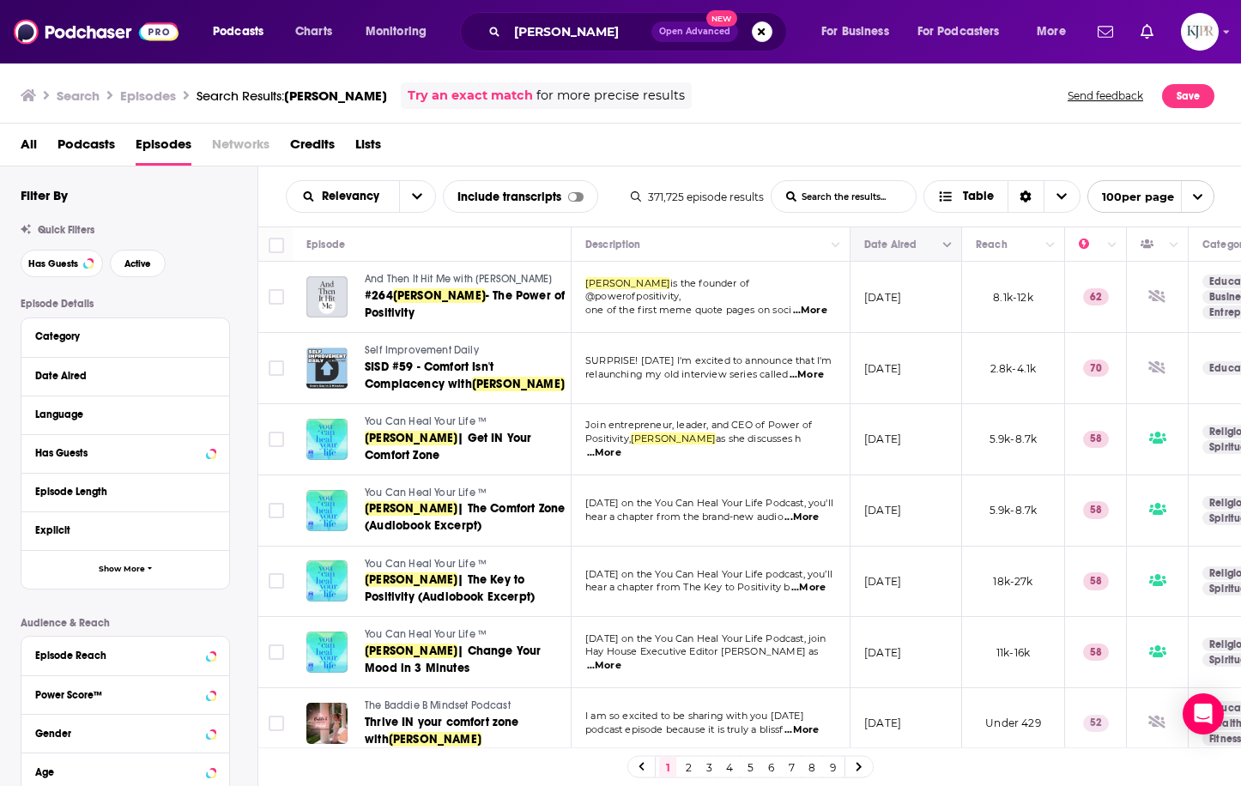
click at [892, 244] on button "Move" at bounding box center [903, 244] width 83 height 21
click at [388, 199] on span "Relevancy" at bounding box center [343, 196] width 112 height 12
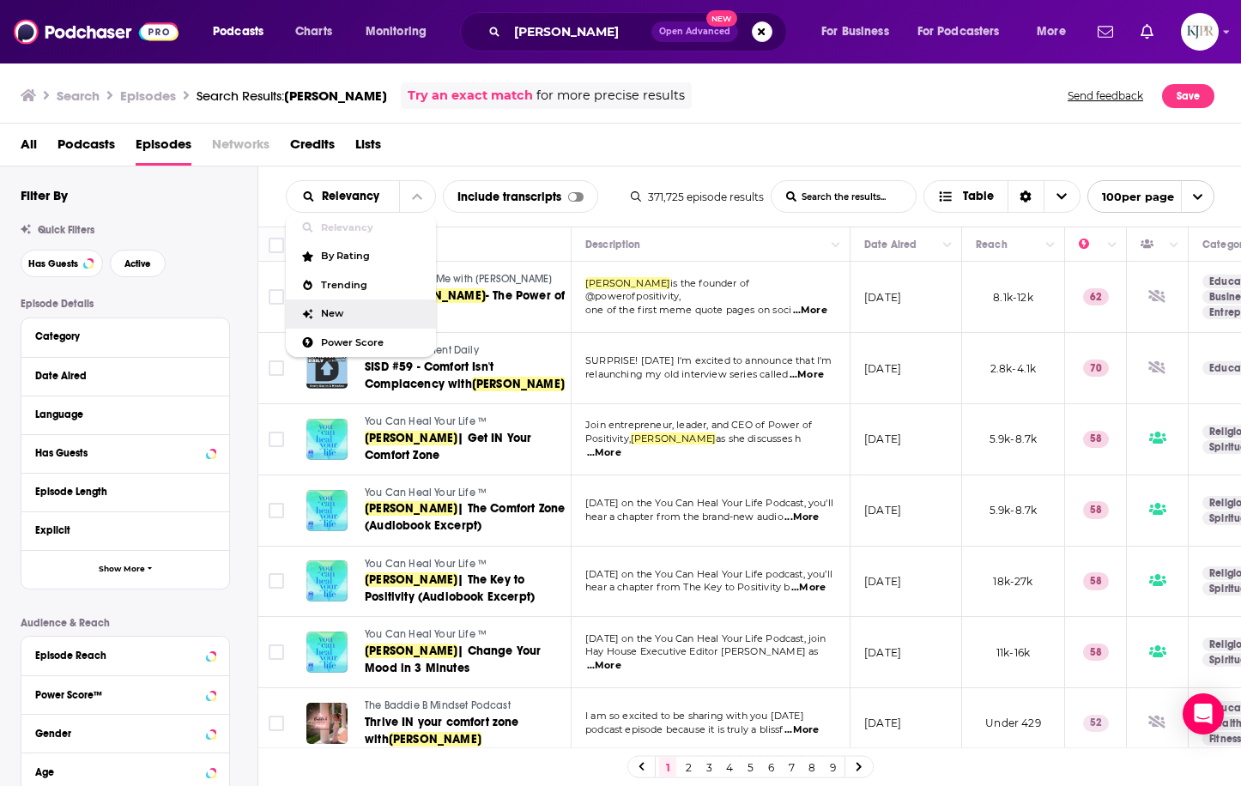
click at [362, 320] on div "New" at bounding box center [361, 313] width 150 height 29
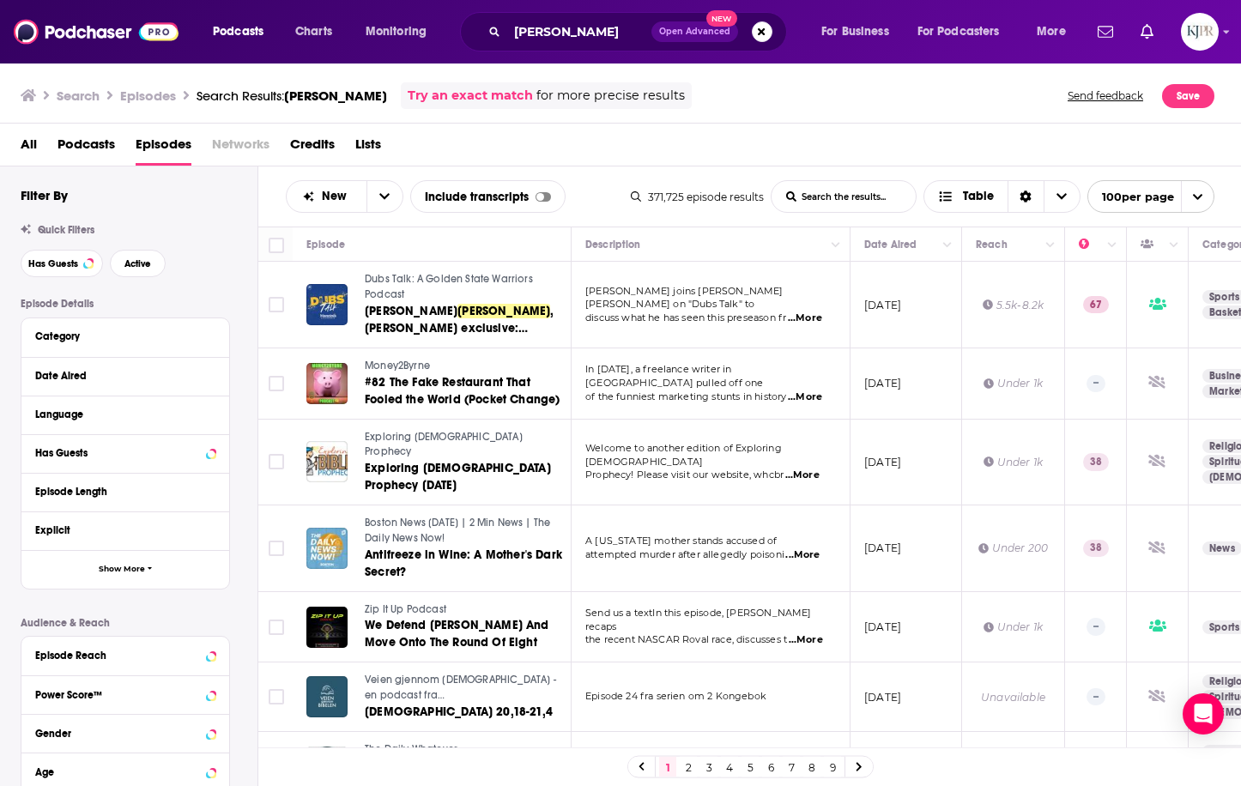
click at [547, 17] on div "kristen butler Open Advanced New" at bounding box center [623, 31] width 327 height 39
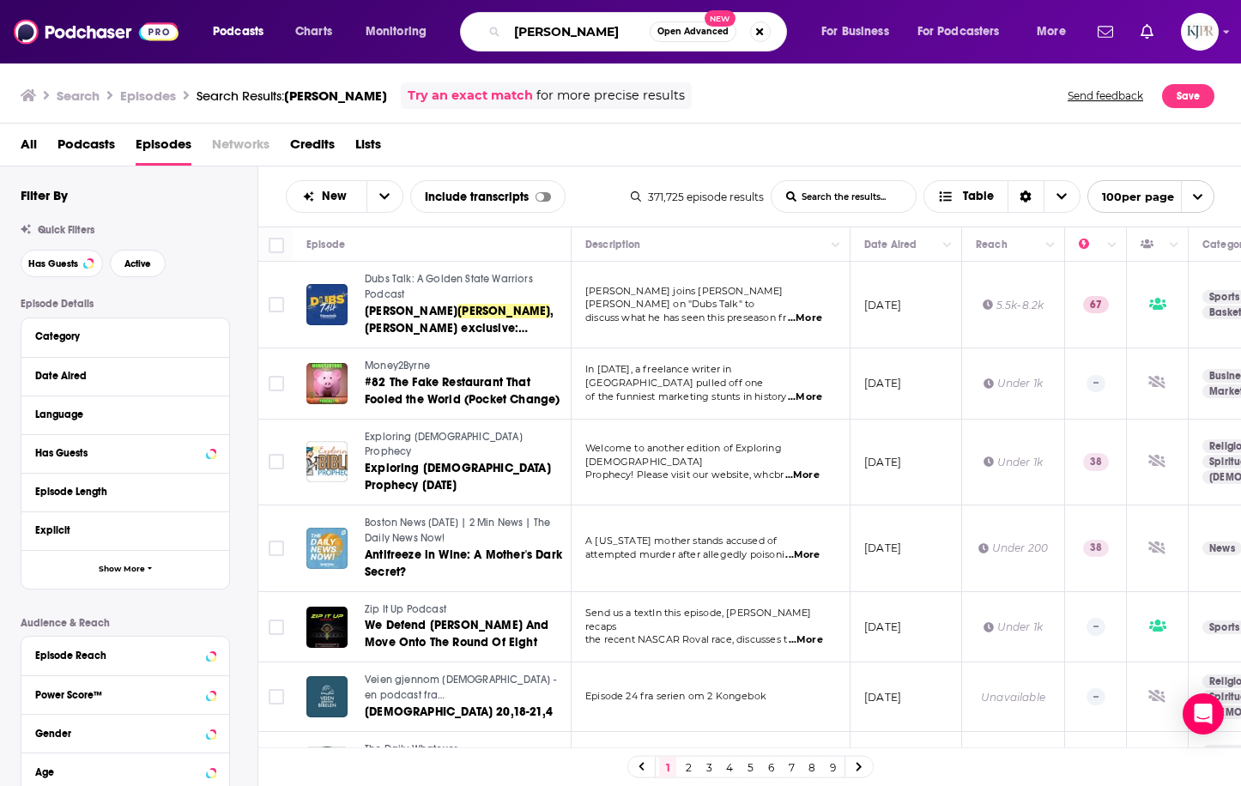
click at [547, 26] on input "kristen butler" at bounding box center [578, 31] width 142 height 27
type input "everyday wellness"
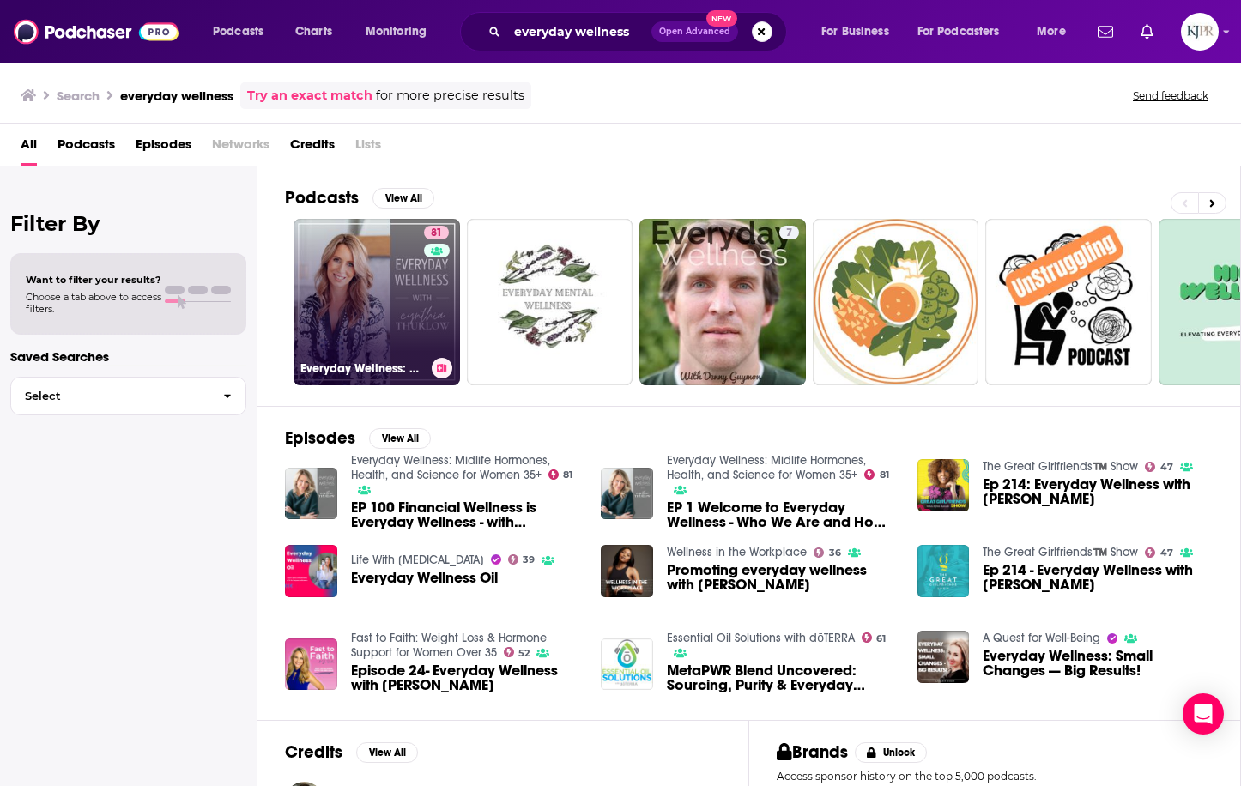
click at [406, 277] on link "81 Everyday Wellness: Midlife Hormones, Health, and Science for Women 35+" at bounding box center [376, 302] width 166 height 166
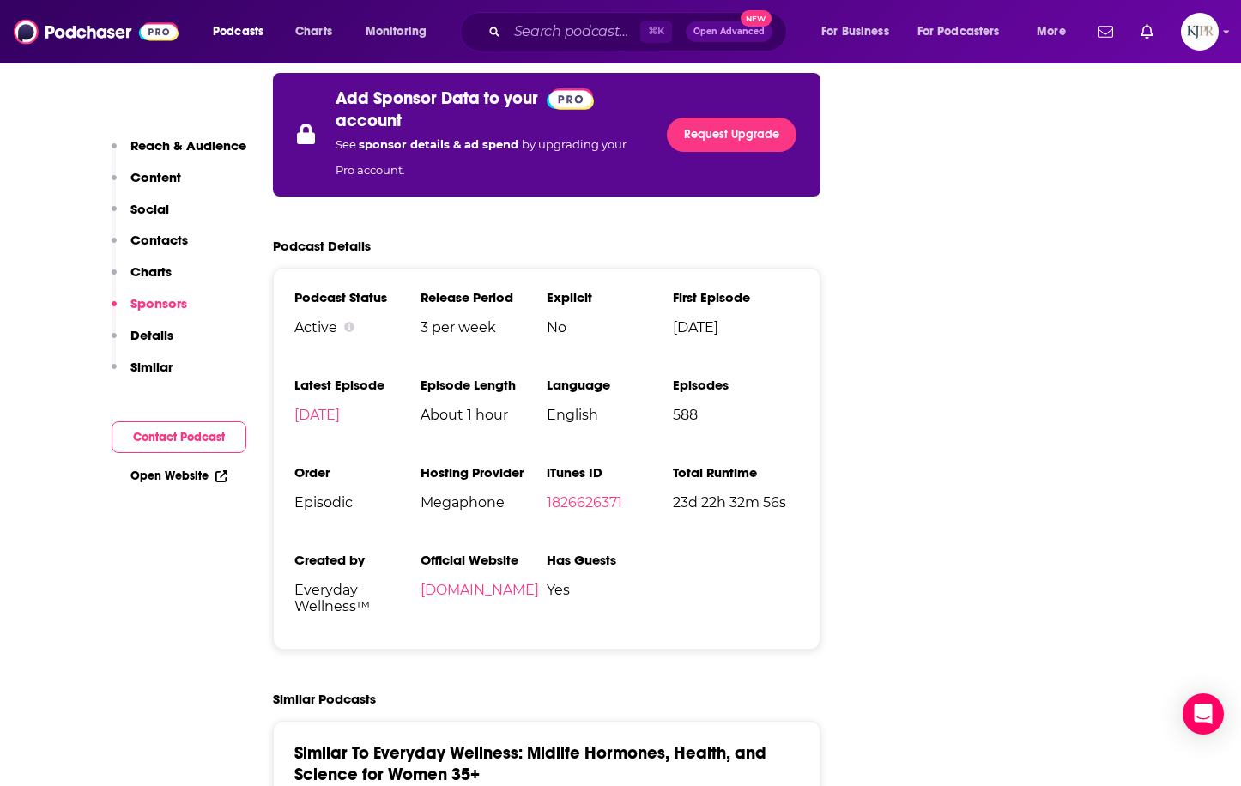
scroll to position [3704, 0]
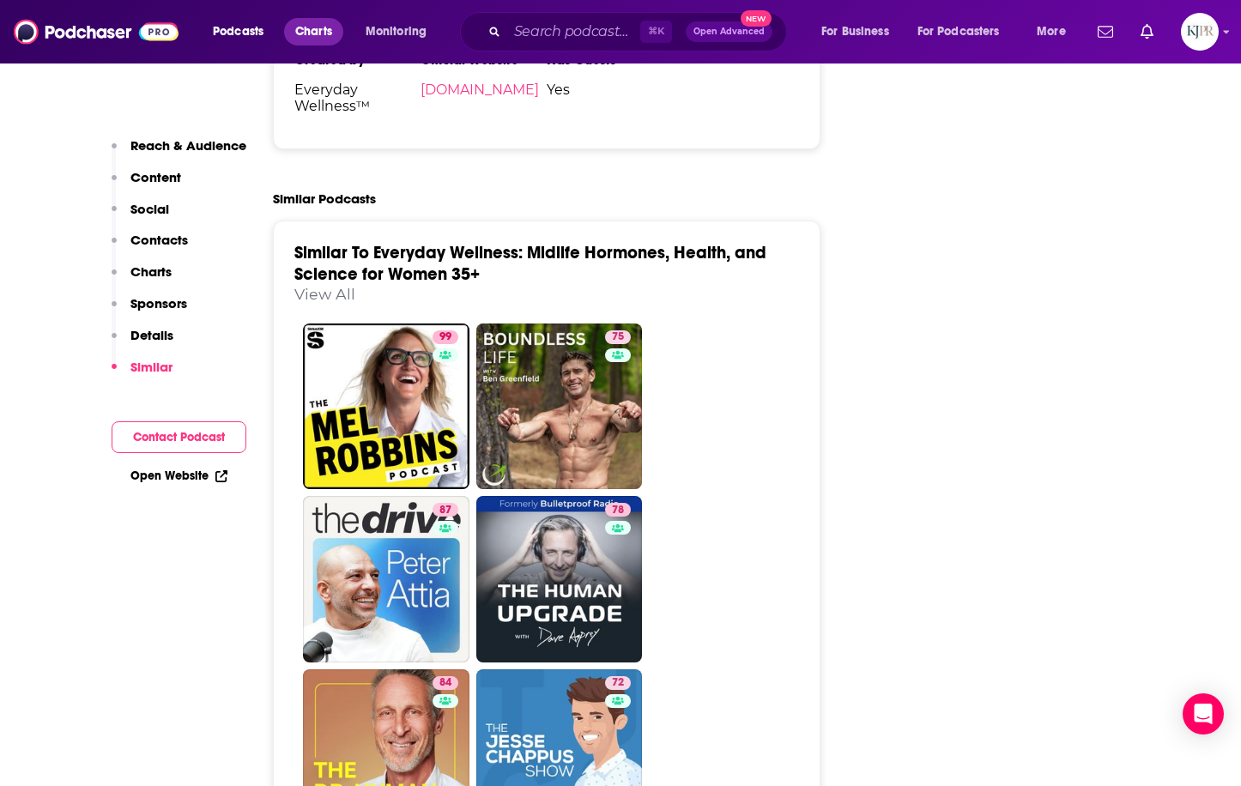
click at [330, 33] on span "Charts" at bounding box center [313, 32] width 37 height 24
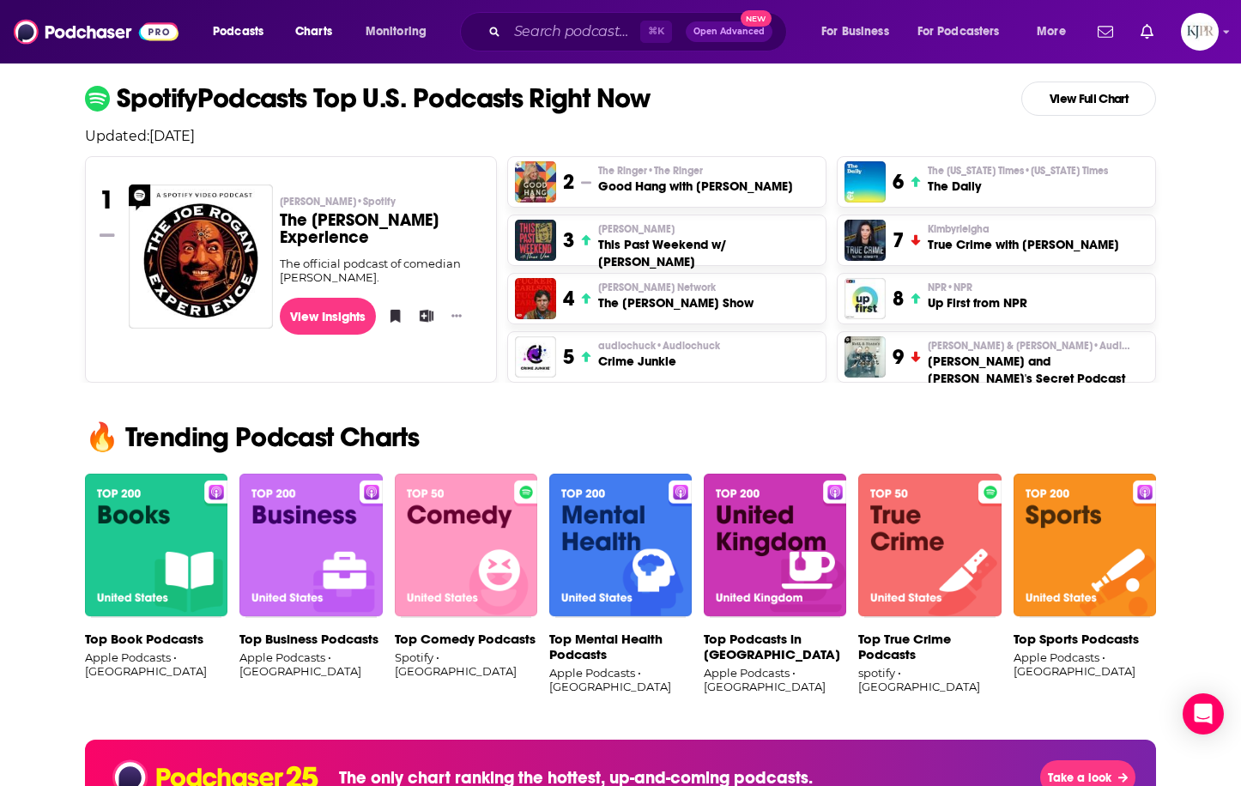
scroll to position [915, 0]
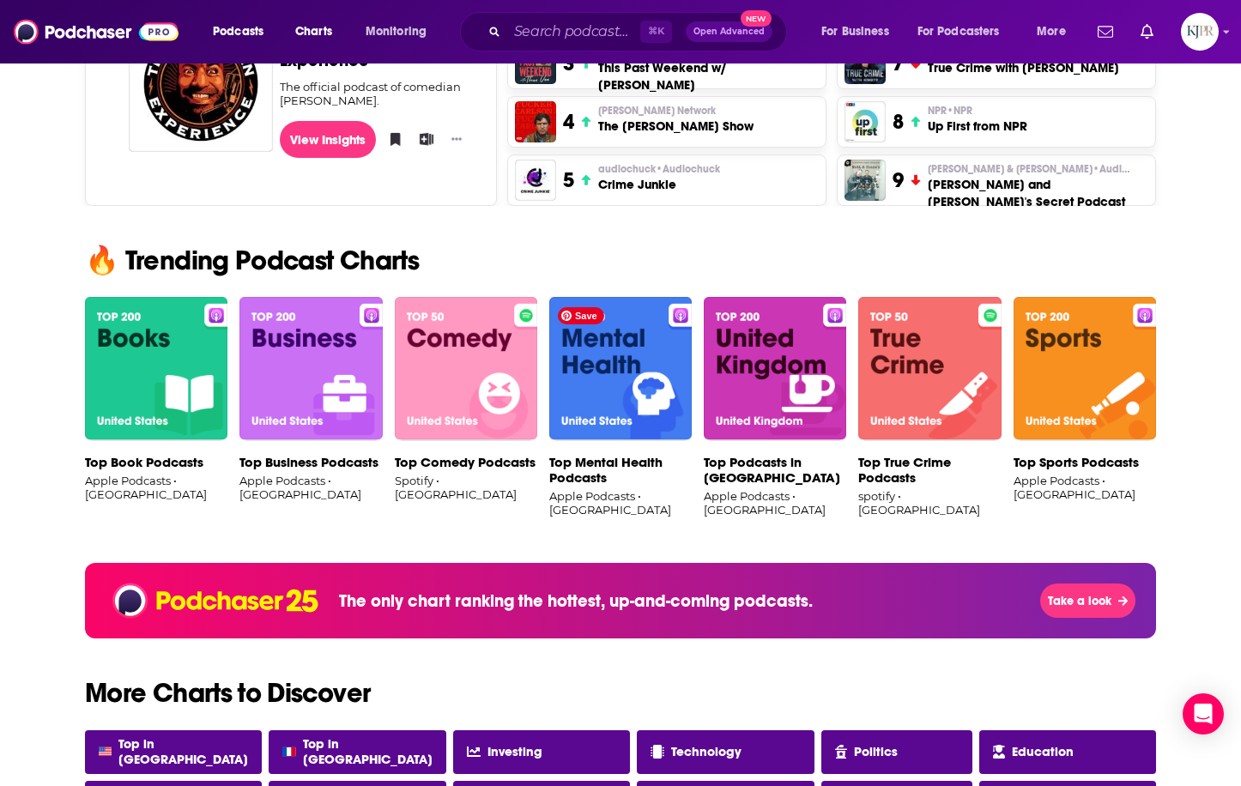
click at [628, 361] on img at bounding box center [620, 369] width 142 height 144
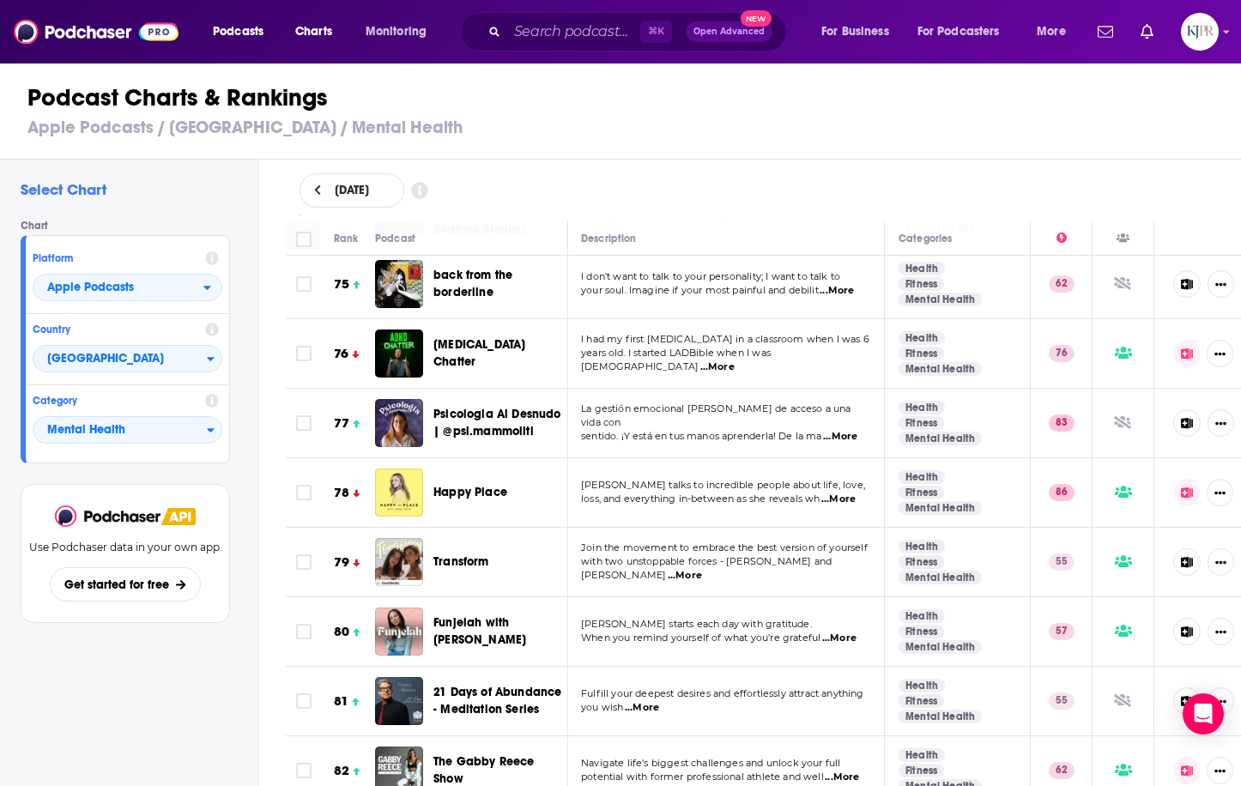
scroll to position [5308, 0]
click at [161, 441] on span "Mental Health" at bounding box center [119, 430] width 173 height 29
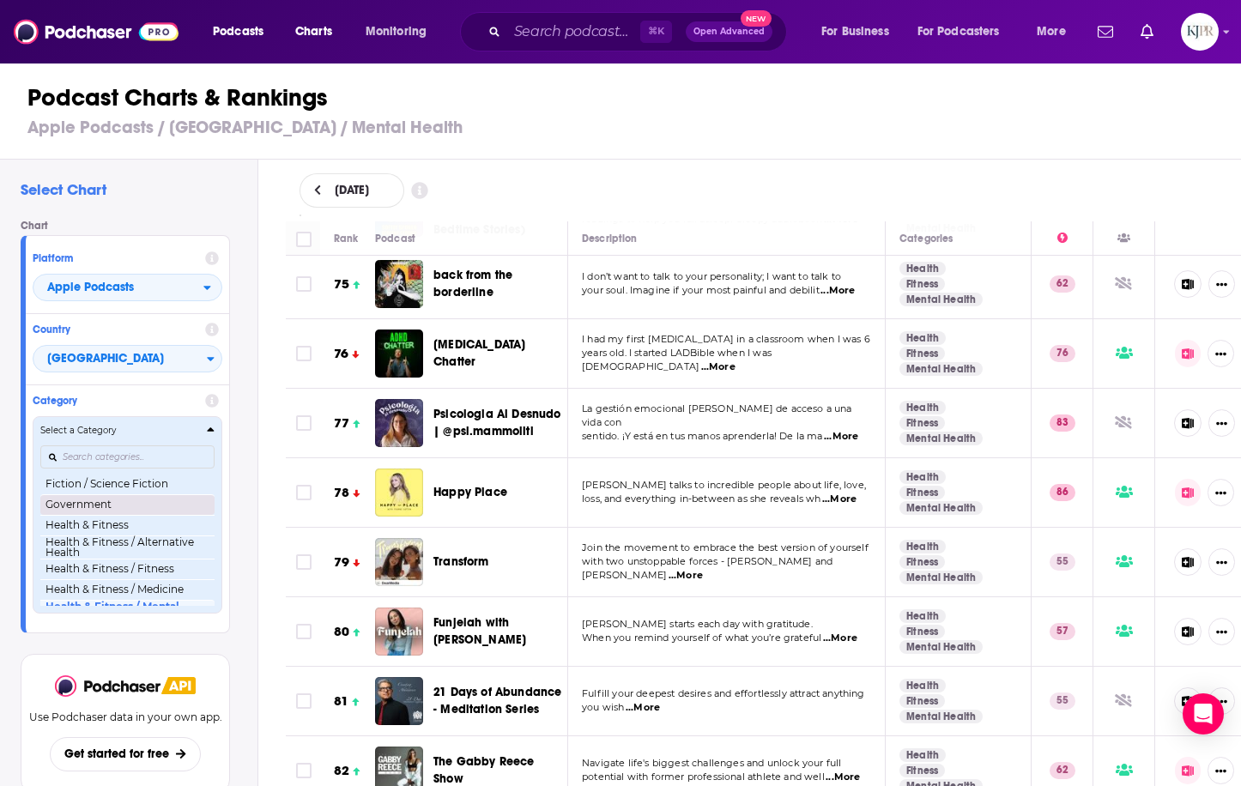
scroll to position [577, 0]
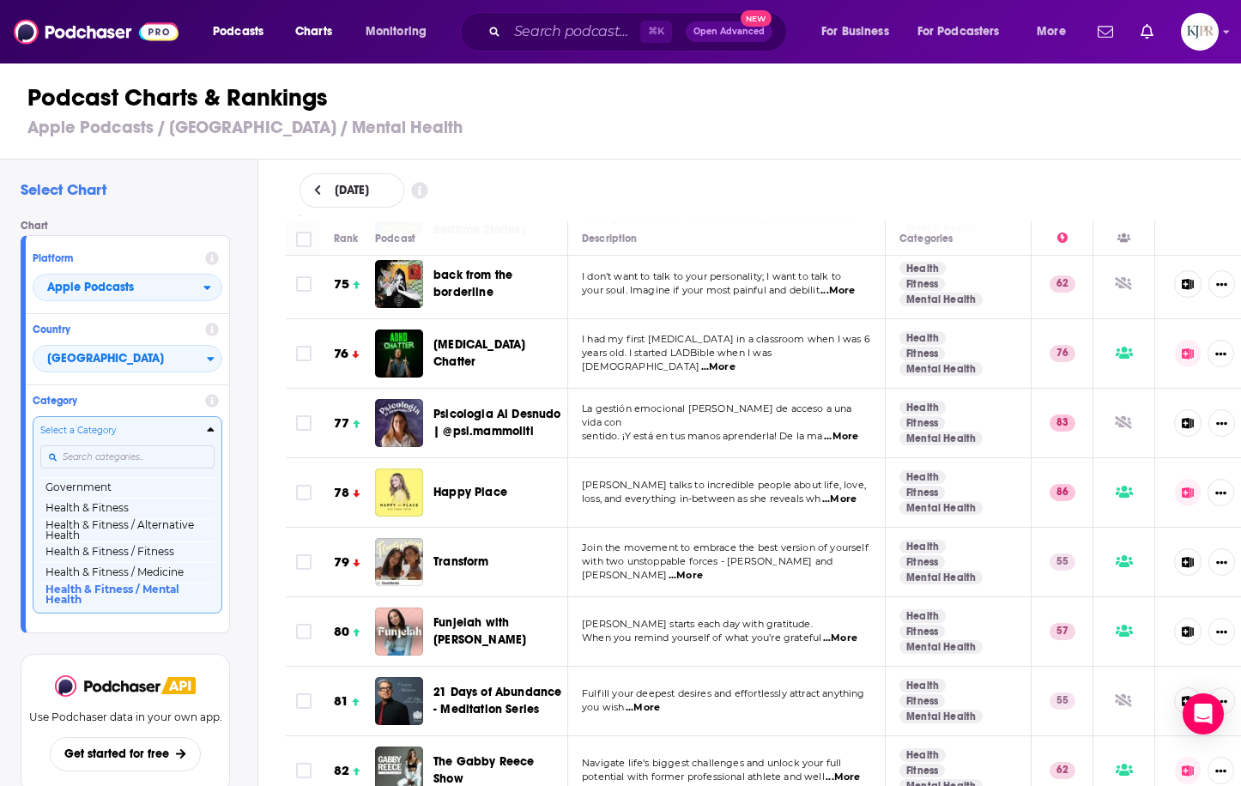
click at [132, 456] on input "Categories" at bounding box center [127, 456] width 174 height 23
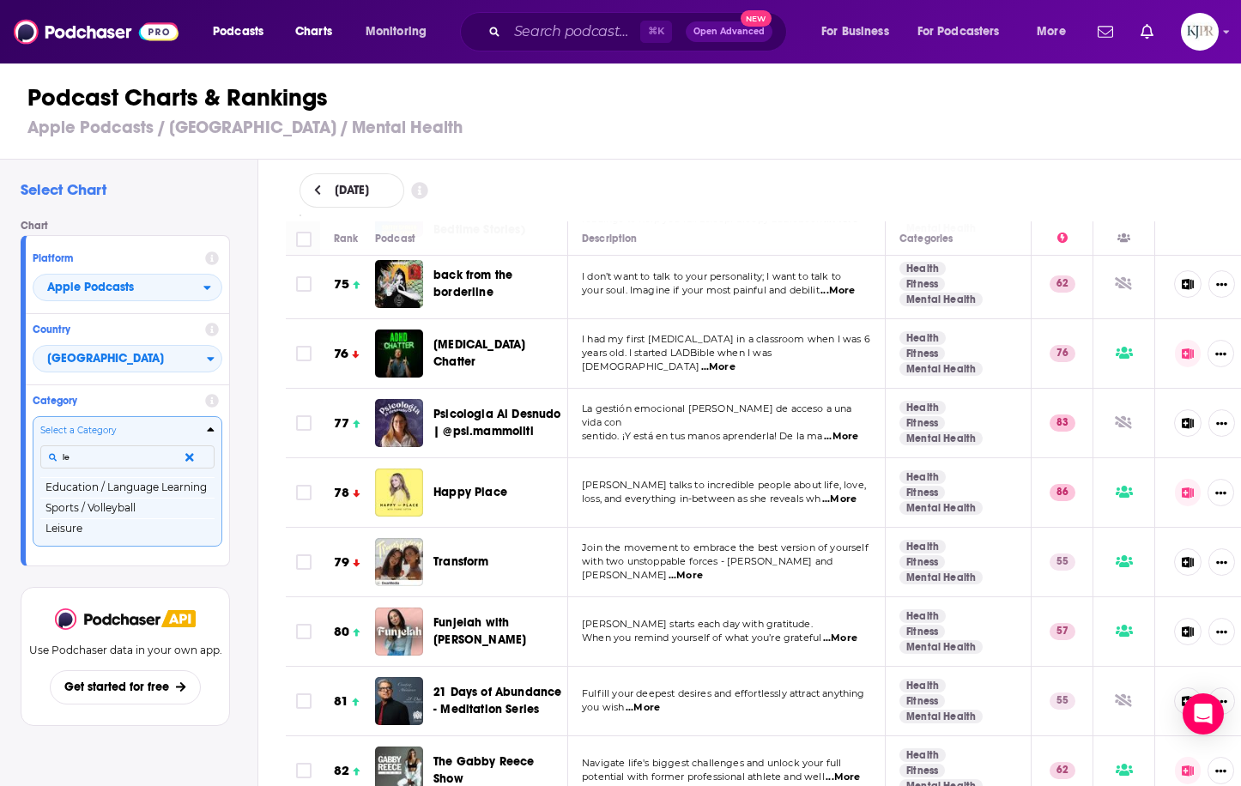
scroll to position [0, 0]
type input "l"
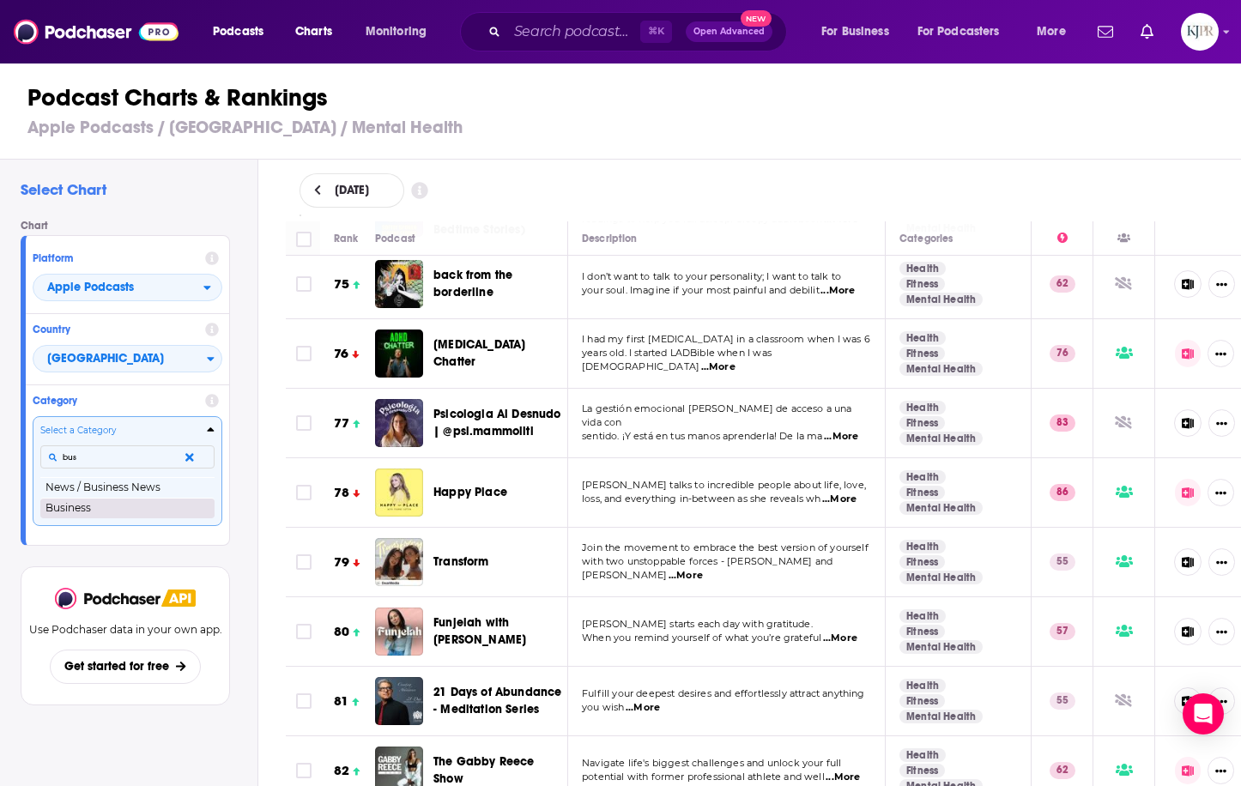
type input "bus"
click at [104, 511] on button "Business" at bounding box center [127, 508] width 174 height 21
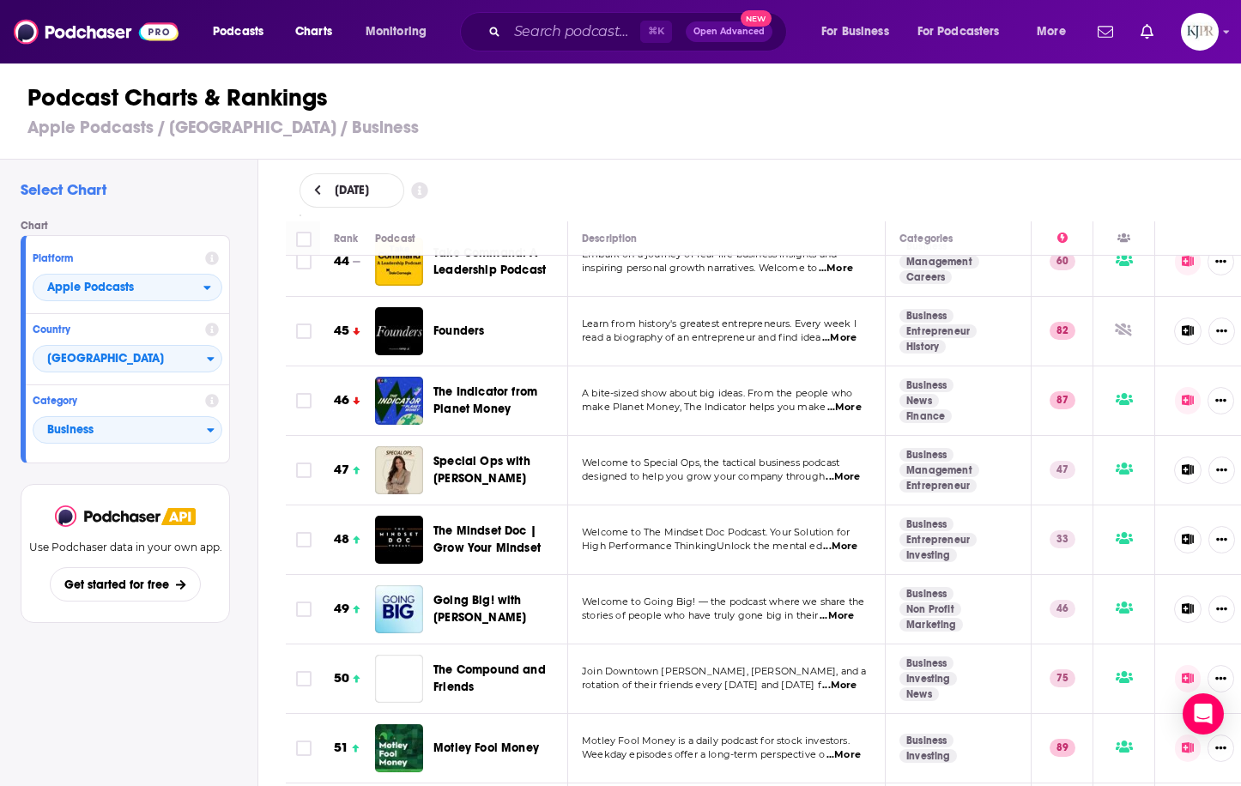
scroll to position [3111, 0]
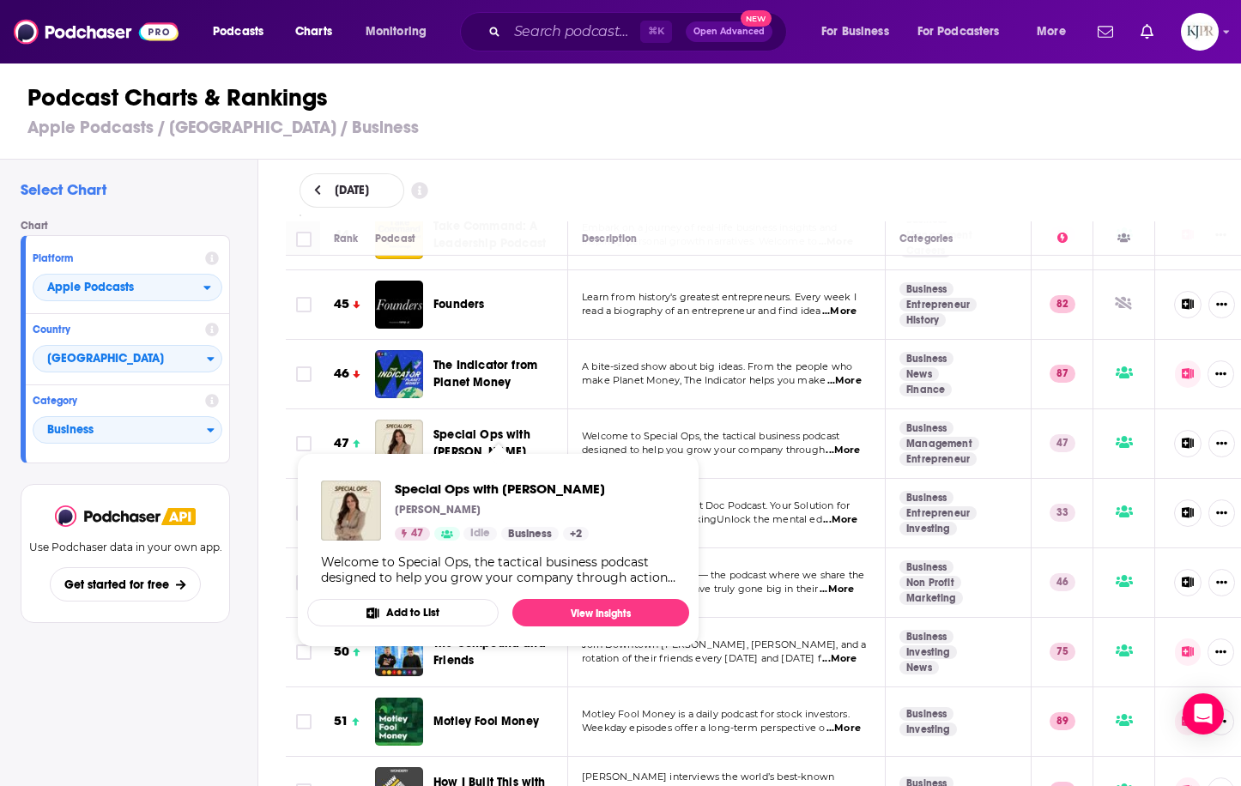
click at [494, 427] on span "Special Ops with [PERSON_NAME]" at bounding box center [481, 443] width 97 height 32
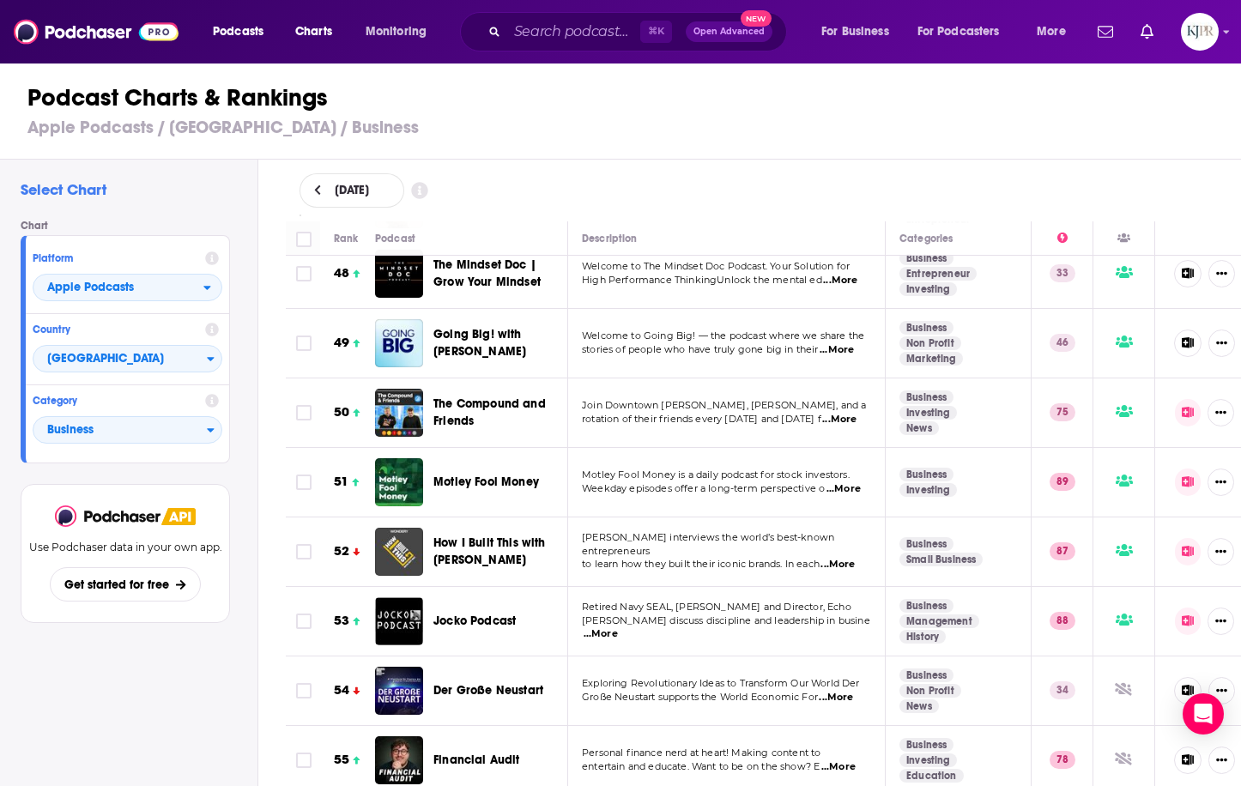
scroll to position [3348, 0]
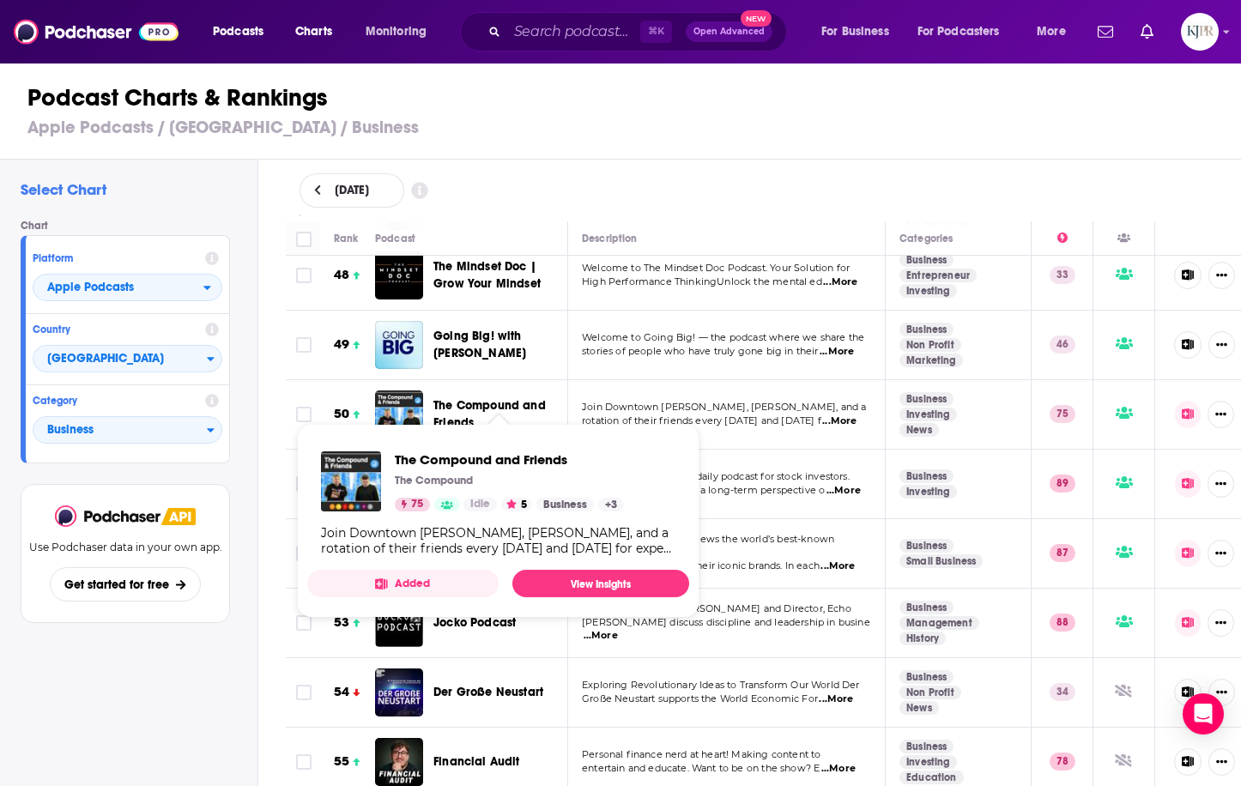
click at [524, 398] on span "The Compound and Friends" at bounding box center [489, 414] width 112 height 32
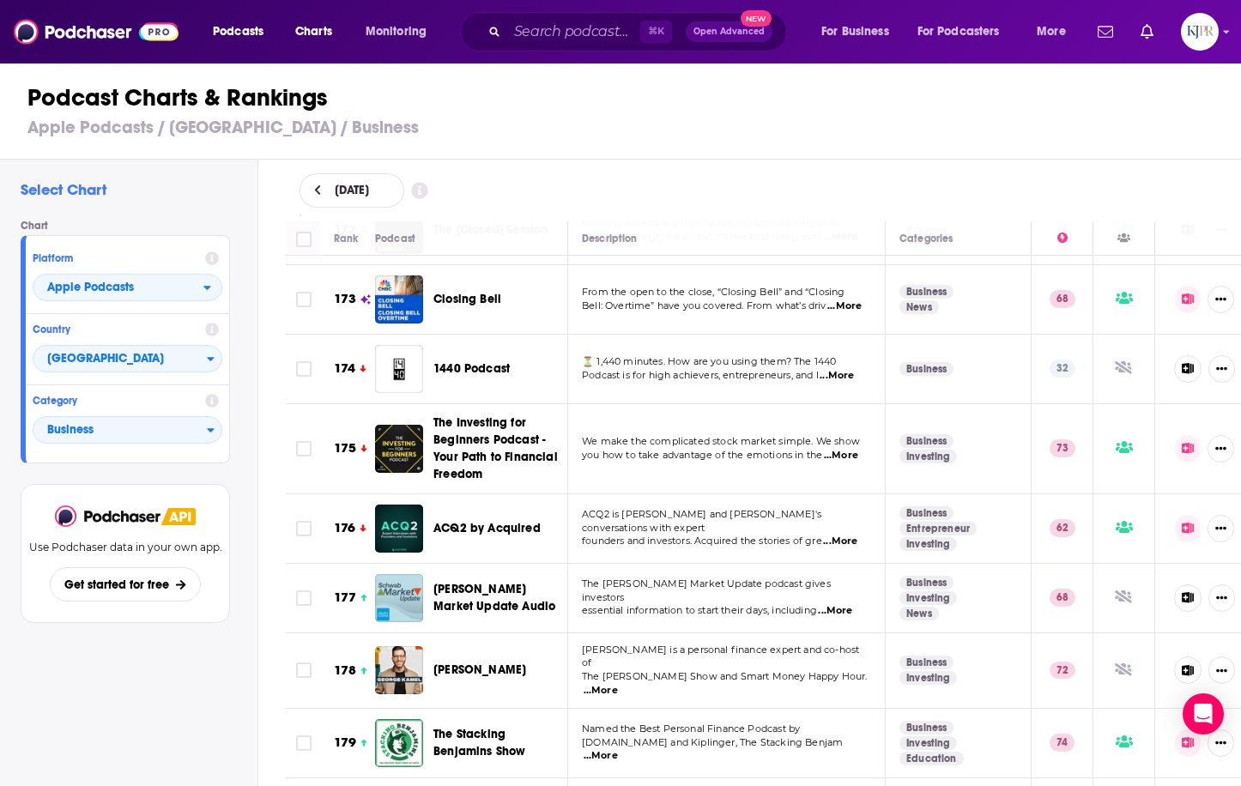
scroll to position [11399, 0]
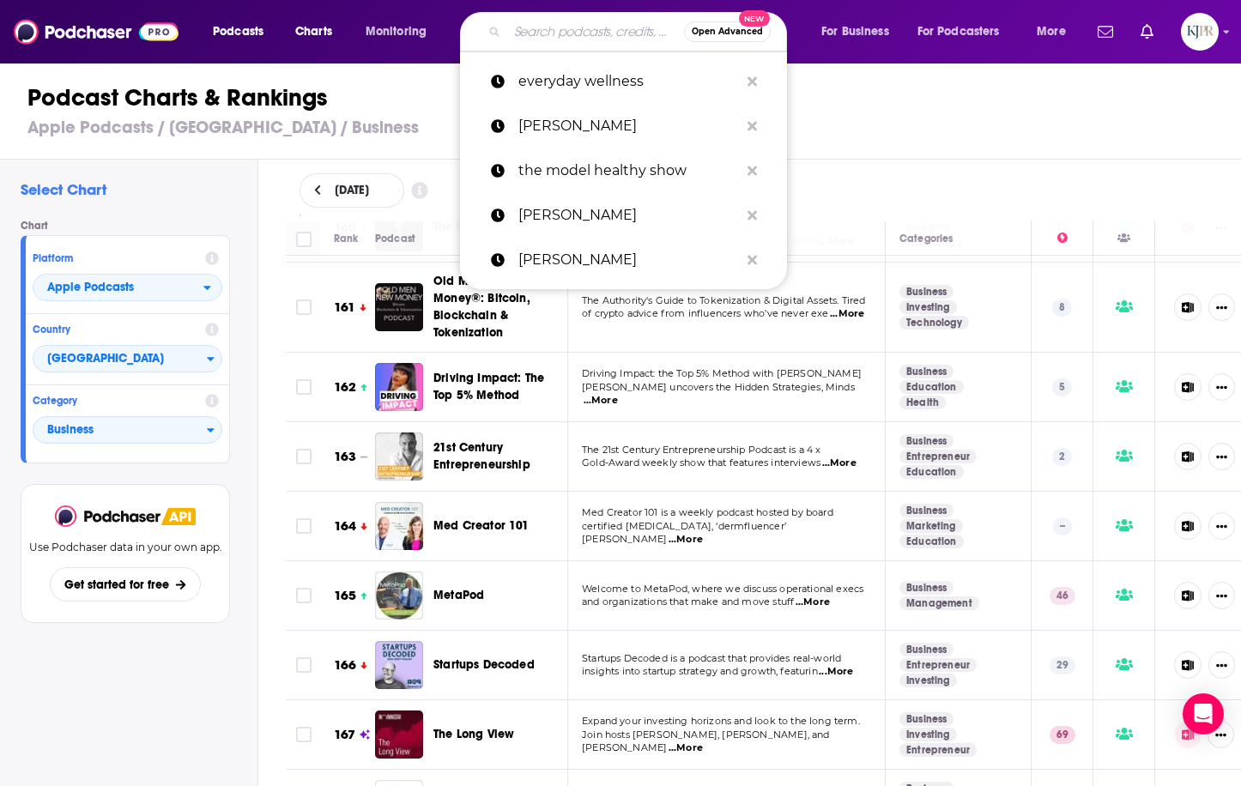
click at [559, 24] on input "Search podcasts, credits, & more..." at bounding box center [595, 31] width 177 height 27
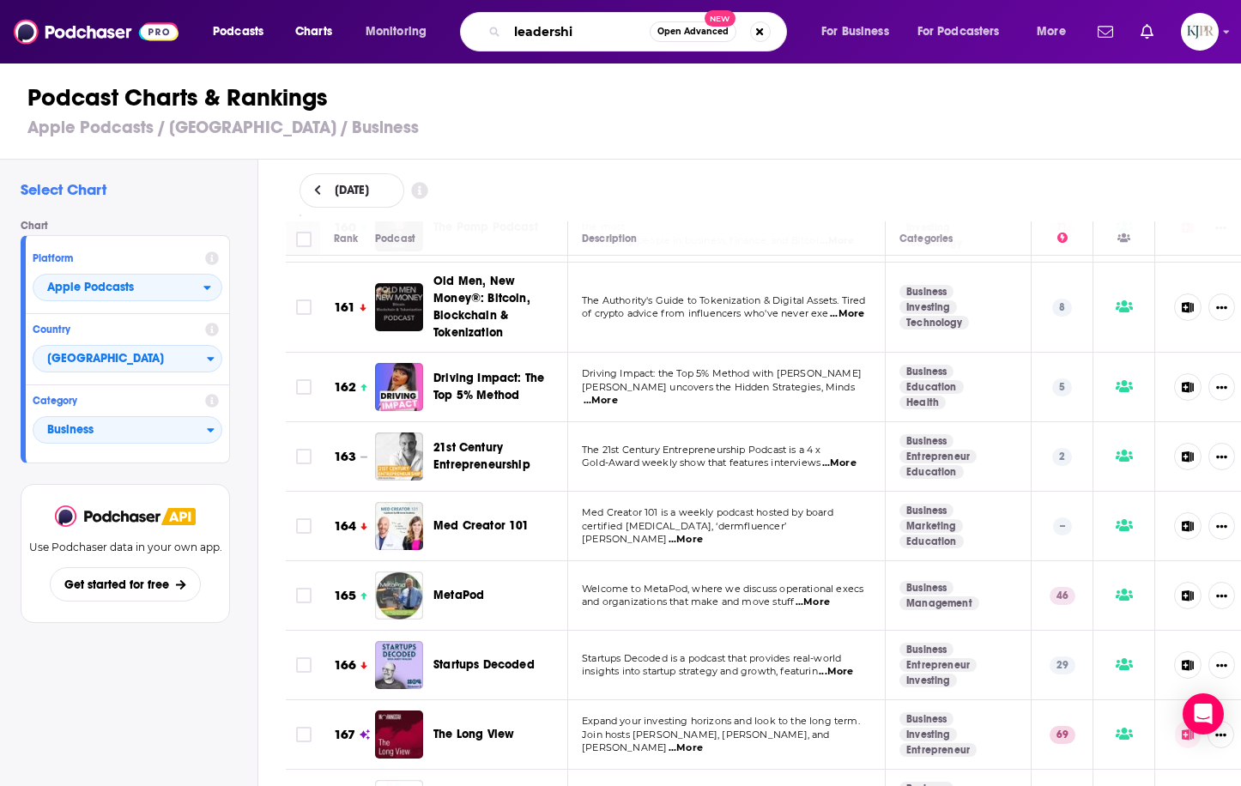
type input "leadership"
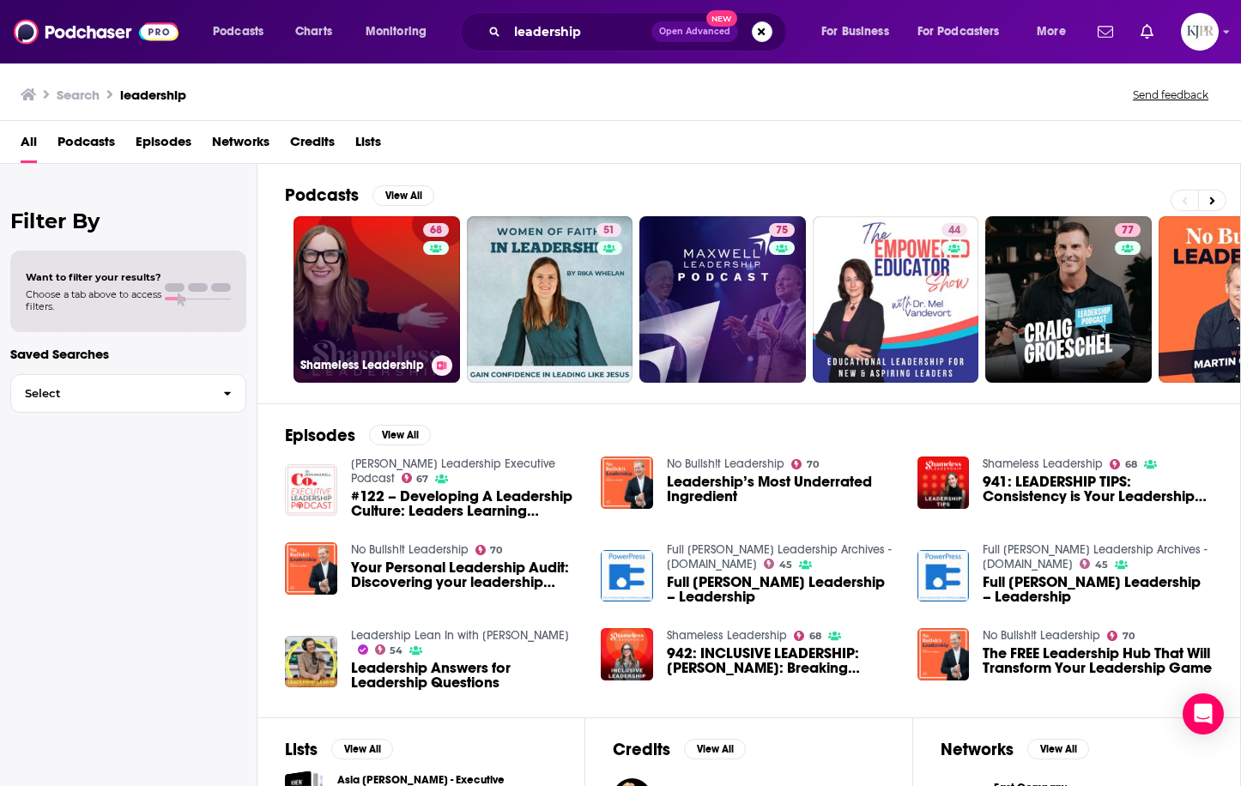
click at [410, 287] on link "68 Shameless Leadership" at bounding box center [376, 299] width 166 height 166
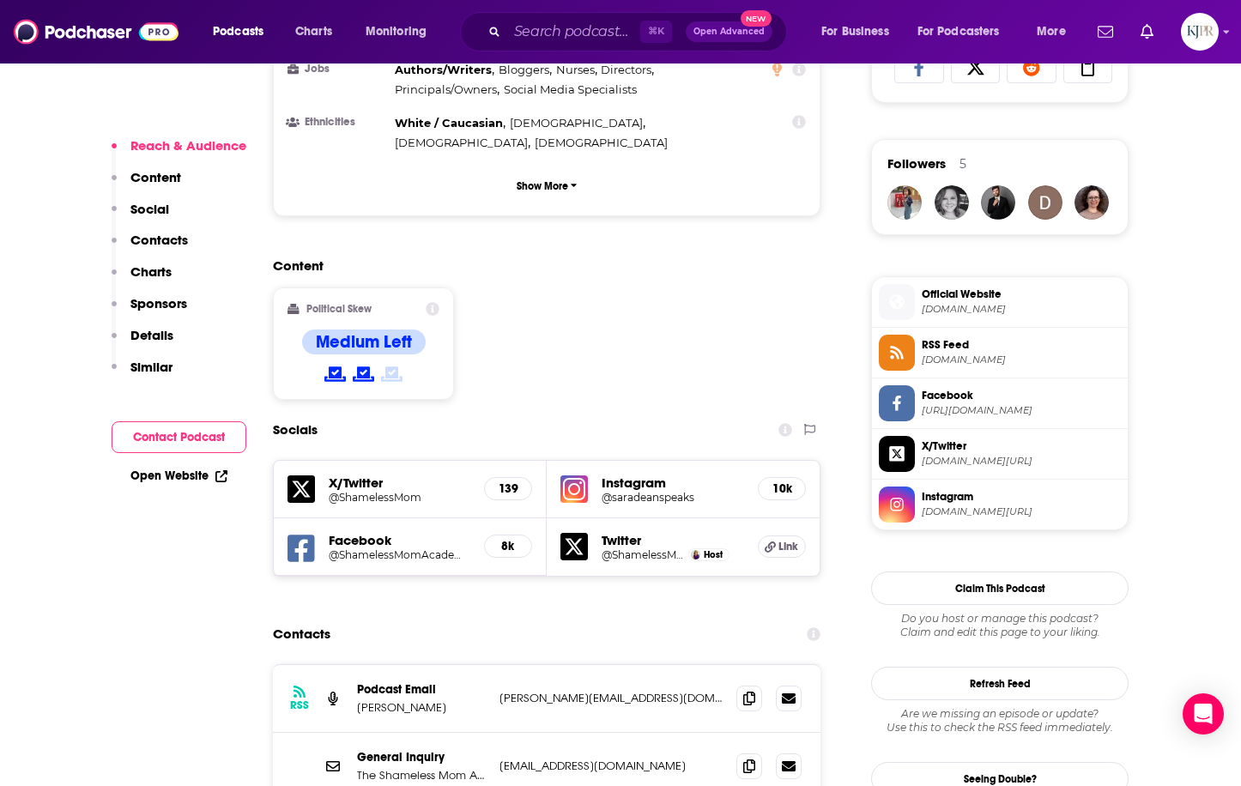
scroll to position [1454, 0]
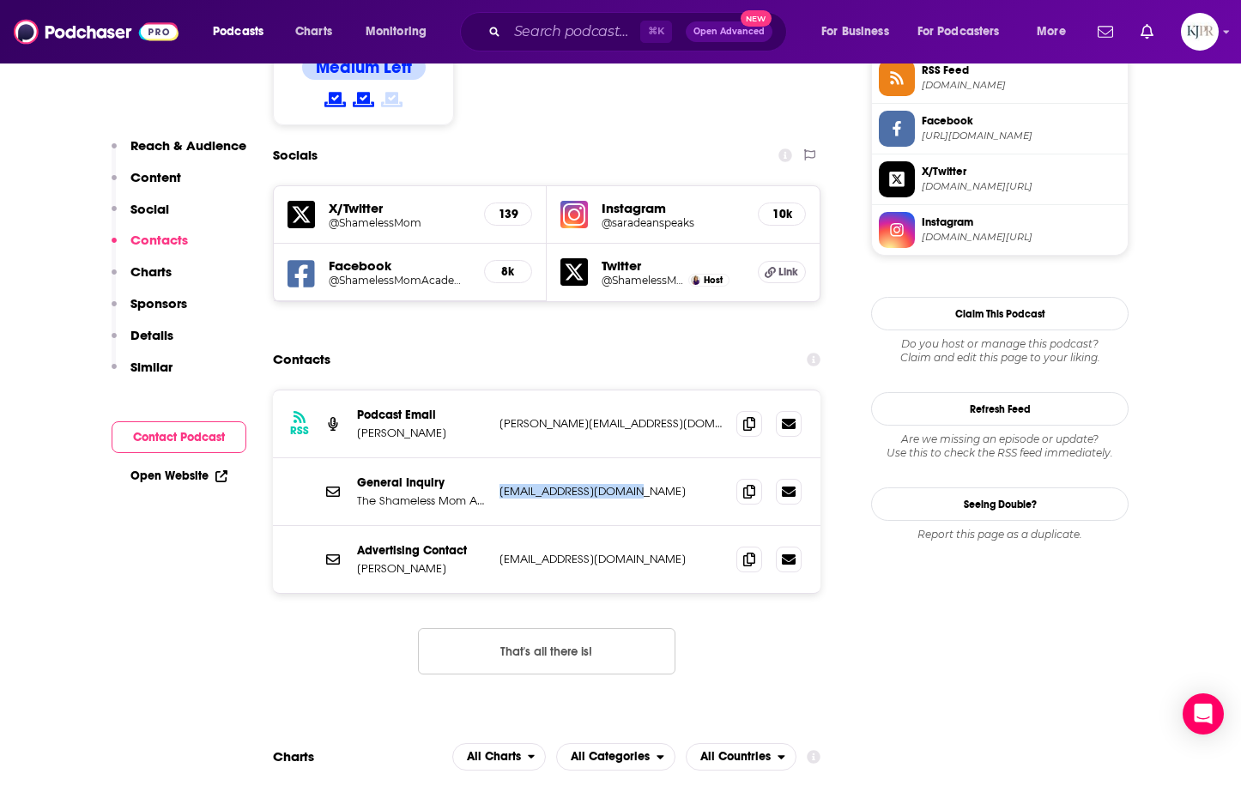
drag, startPoint x: 662, startPoint y: 407, endPoint x: 495, endPoint y: 402, distance: 167.4
click at [495, 458] on div "General Inquiry The Shameless Mom Academy hello@shamelessmom.com hello@shameles…" at bounding box center [546, 492] width 547 height 68
copy p "hello@shamelessmom.com"
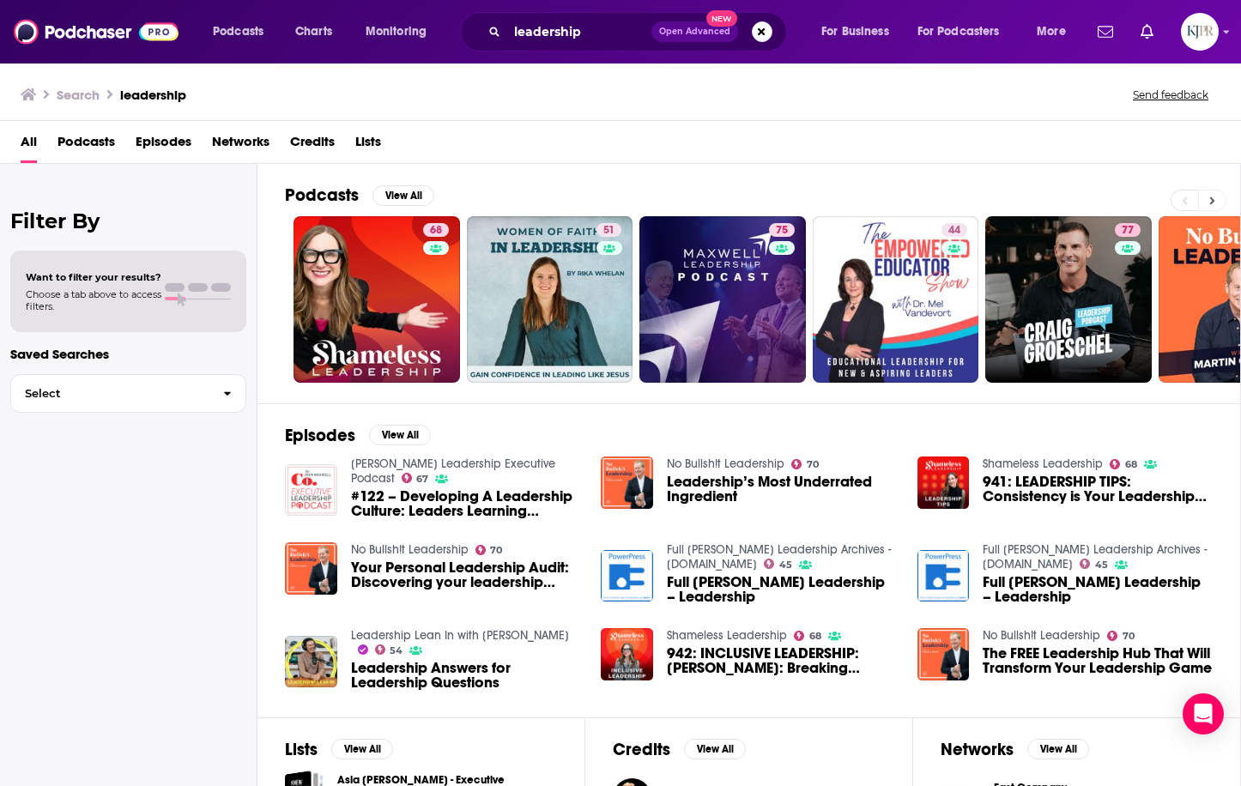
click at [1208, 193] on button at bounding box center [1212, 200] width 28 height 21
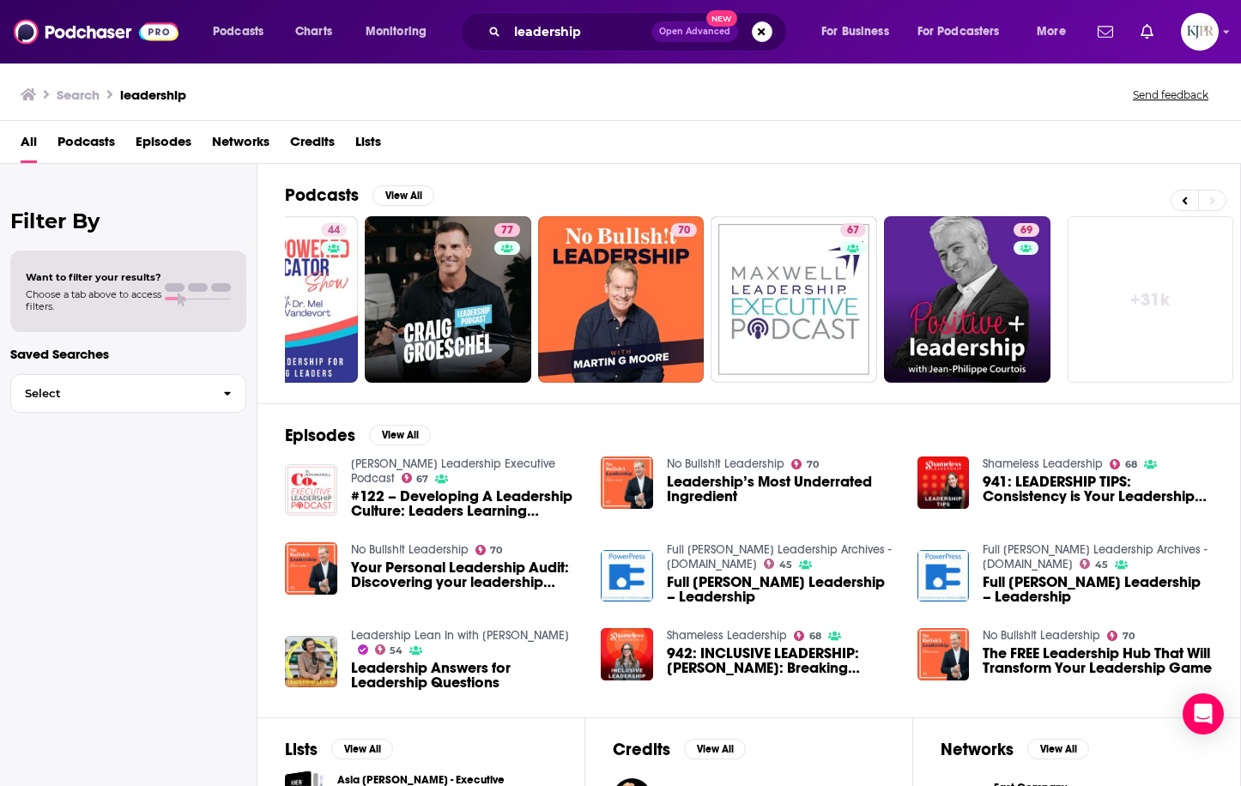
scroll to position [56, 0]
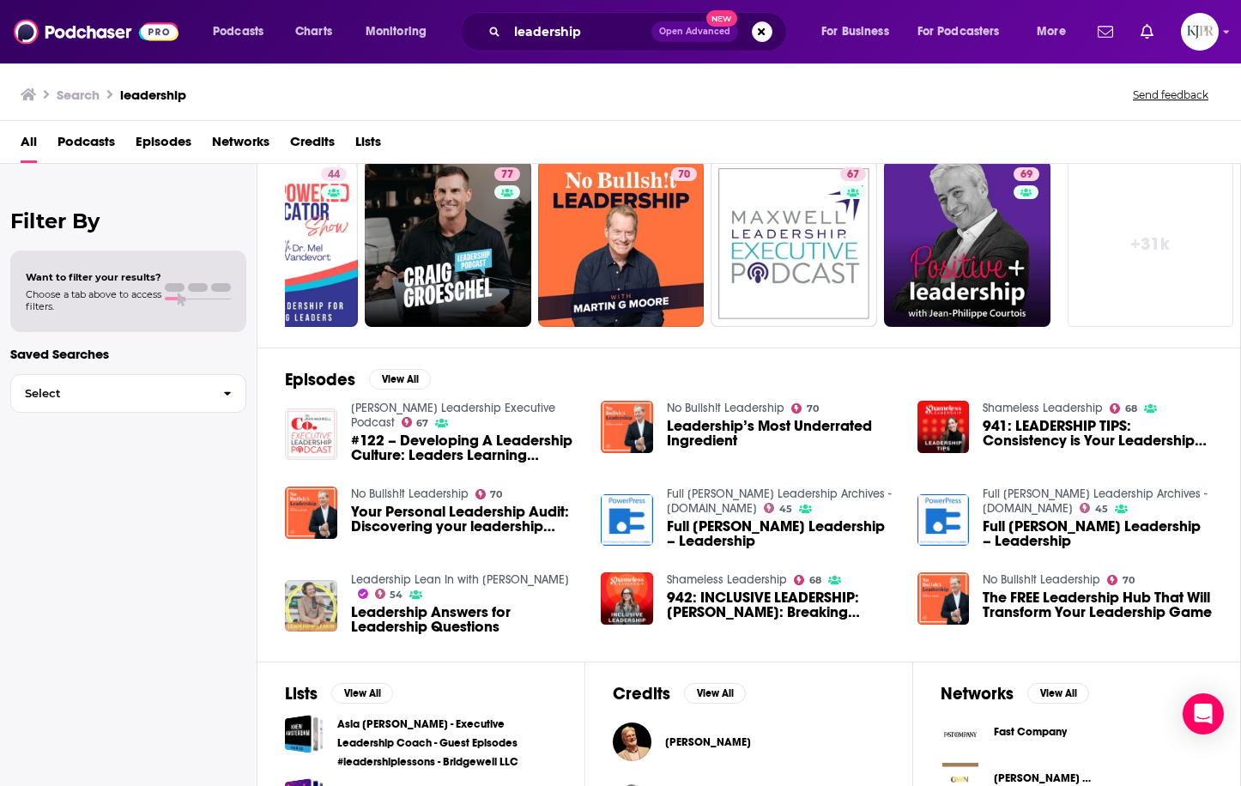
click at [307, 608] on img "Leadership Answers for Leadership Questions" at bounding box center [311, 606] width 52 height 52
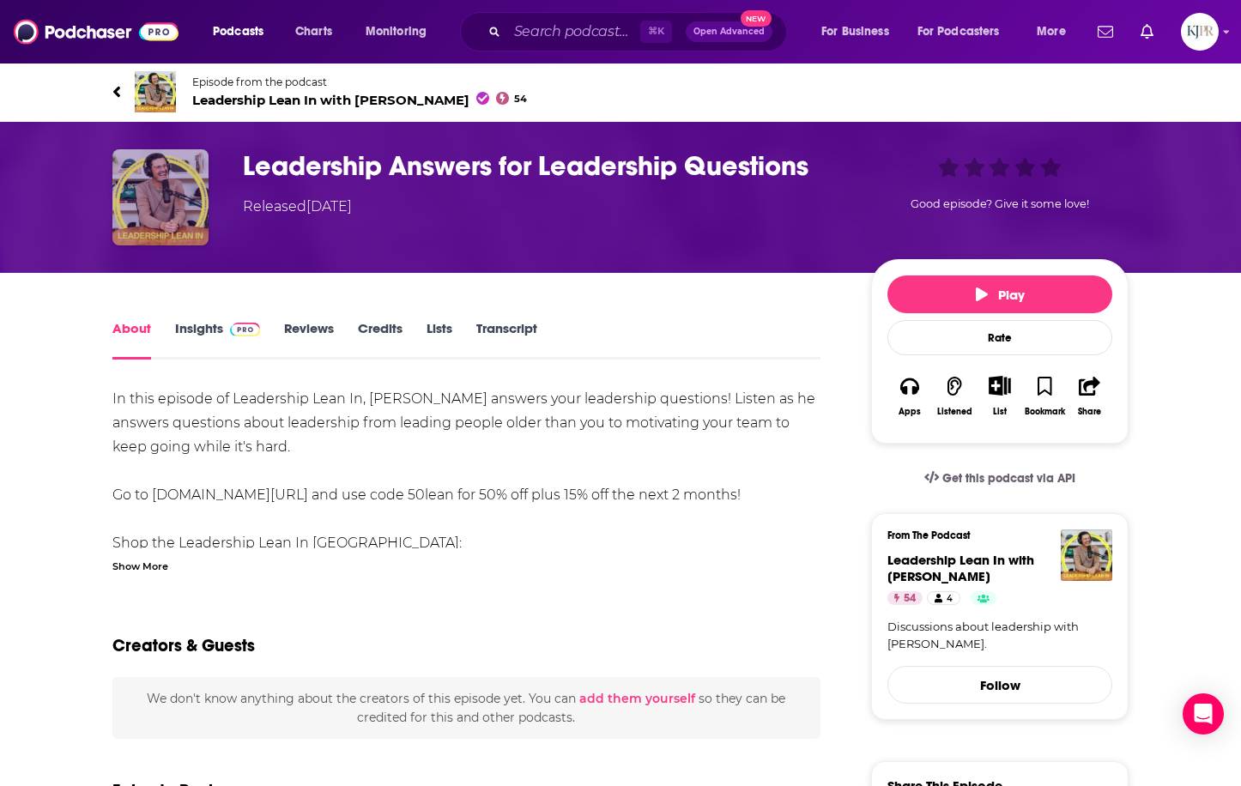
click at [190, 167] on img "Leadership Answers for Leadership Questions" at bounding box center [160, 197] width 96 height 96
click at [262, 94] on span "Leadership Lean In with Chad Veach 54" at bounding box center [359, 100] width 335 height 16
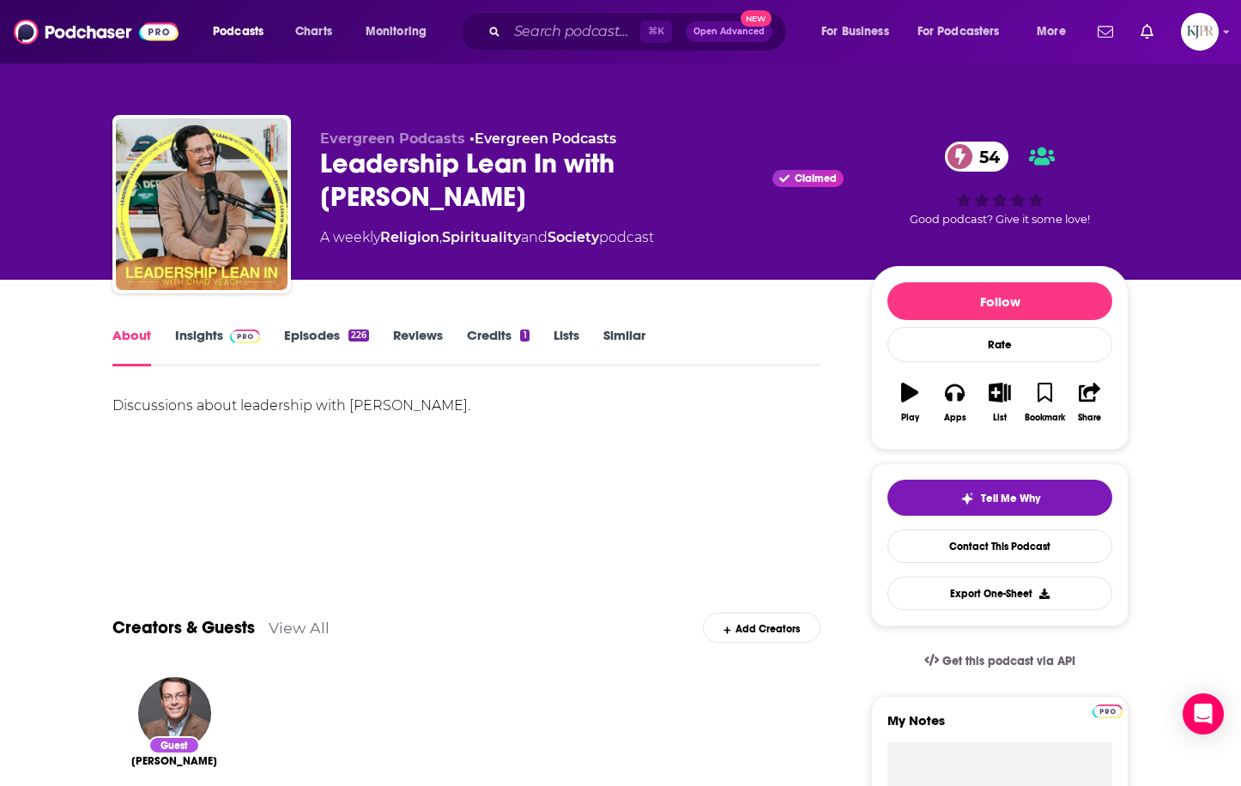
click at [193, 335] on link "Insights" at bounding box center [217, 346] width 85 height 39
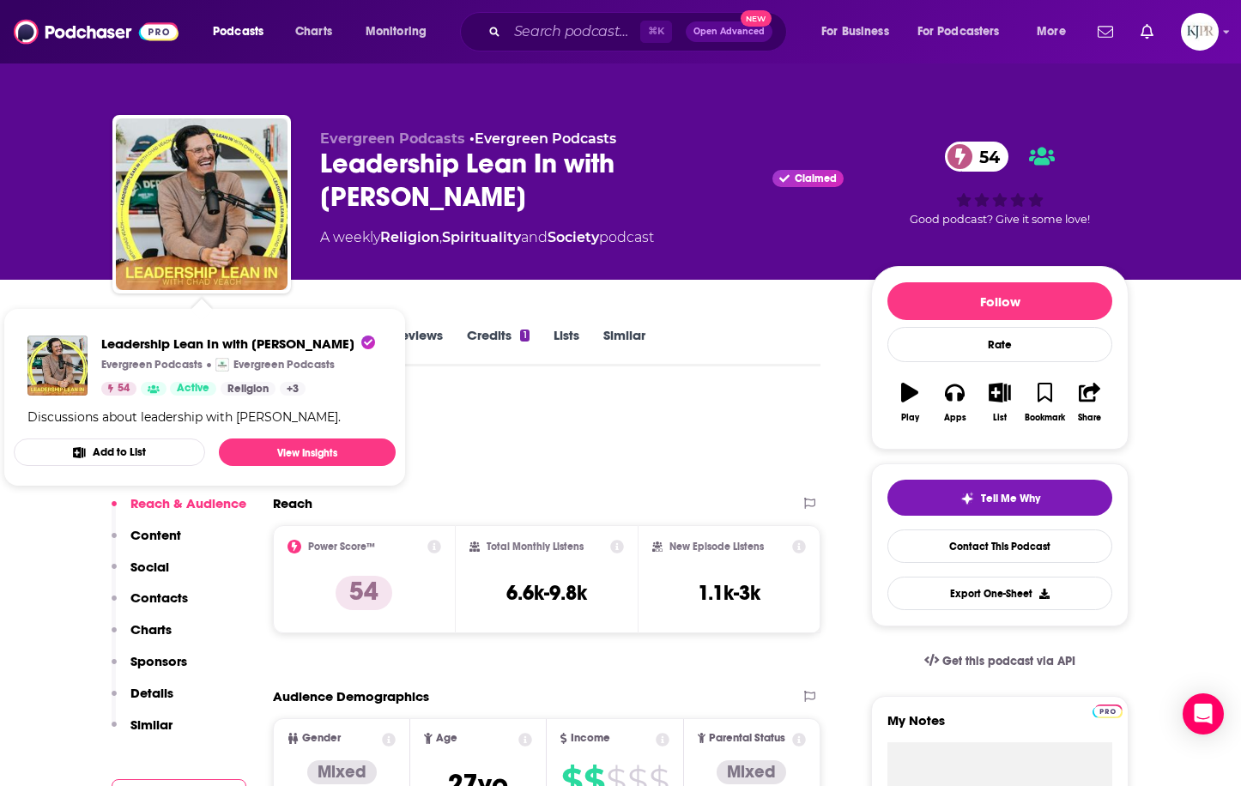
scroll to position [20, 0]
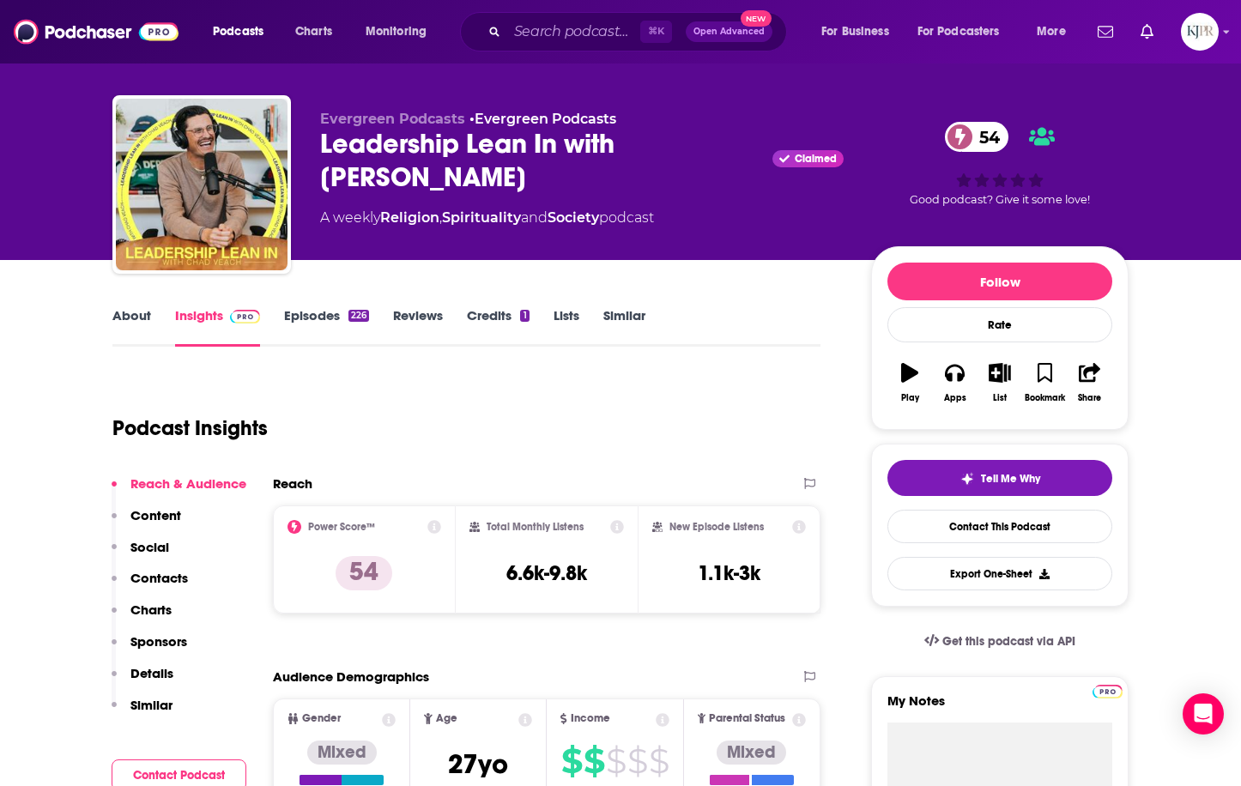
click at [113, 330] on link "About" at bounding box center [131, 326] width 39 height 39
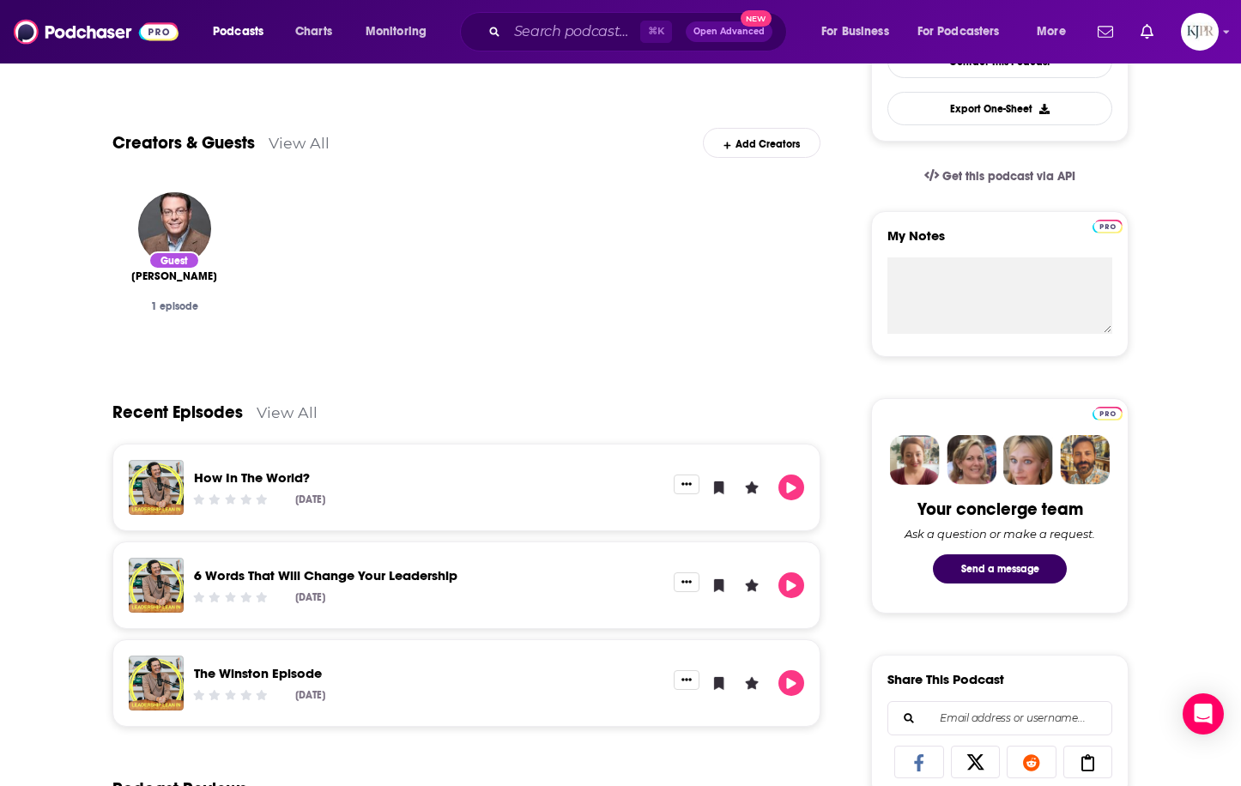
scroll to position [499, 0]
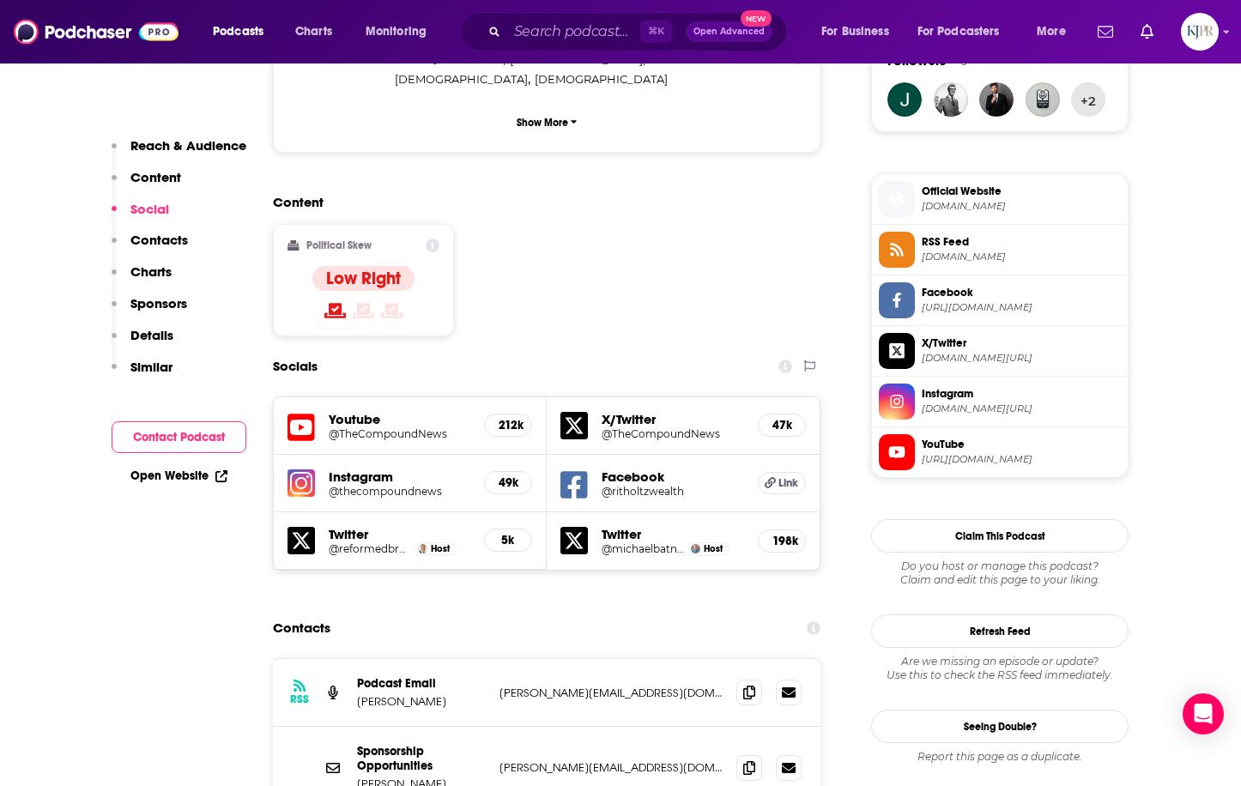
scroll to position [1309, 0]
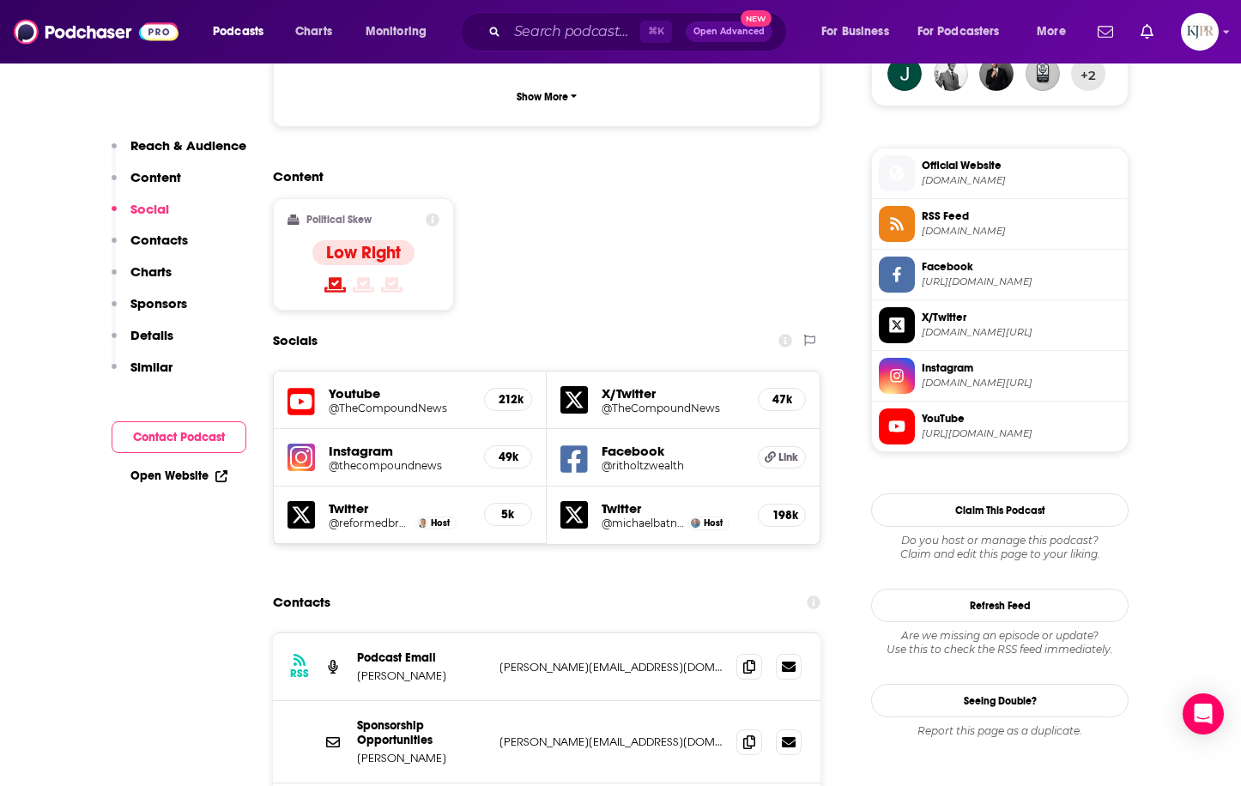
click at [372, 459] on h5 "@thecompoundnews" at bounding box center [400, 465] width 142 height 13
